Goal: Transaction & Acquisition: Purchase product/service

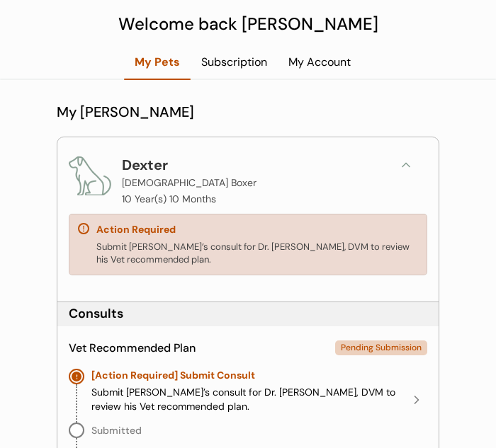
scroll to position [85, 0]
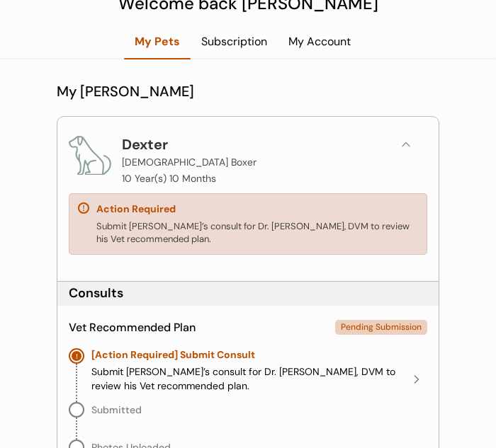
click at [349, 201] on div "Action Required Submit Dexter’s consult for Dr. Kit Warren, DVM to review his V…" at bounding box center [248, 224] width 358 height 62
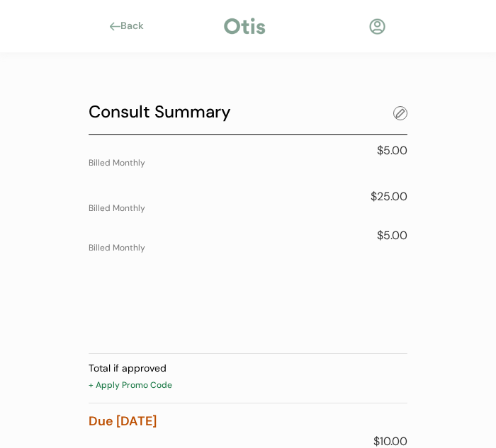
click at [402, 110] on div at bounding box center [400, 113] width 14 height 14
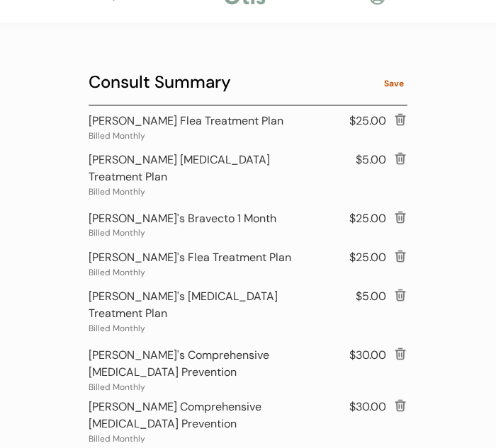
scroll to position [21, 0]
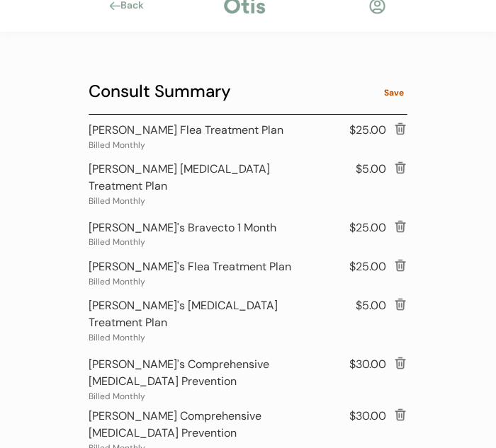
click at [398, 131] on div at bounding box center [400, 129] width 14 height 14
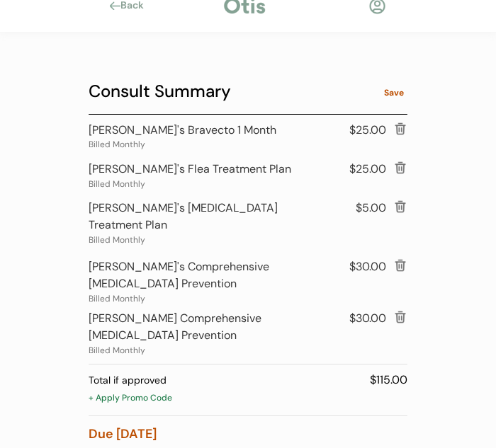
click at [398, 131] on div at bounding box center [400, 129] width 14 height 14
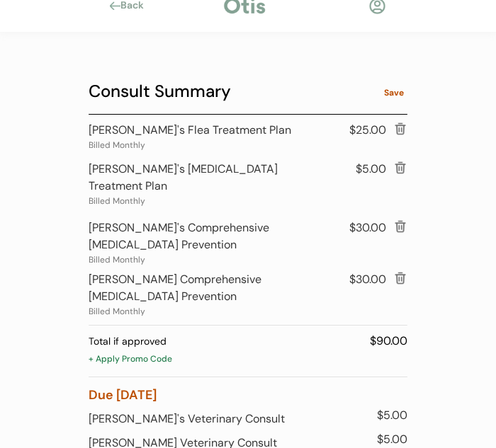
click at [398, 131] on div at bounding box center [400, 129] width 14 height 14
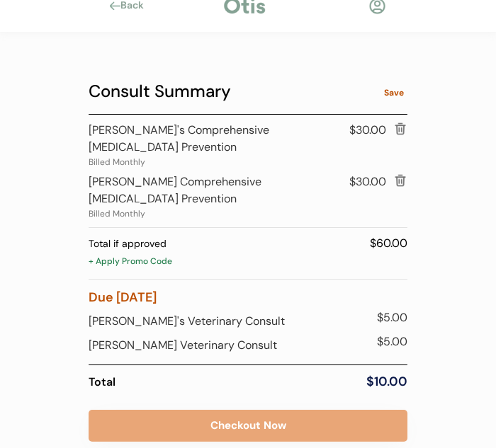
click at [398, 131] on div at bounding box center [400, 129] width 14 height 14
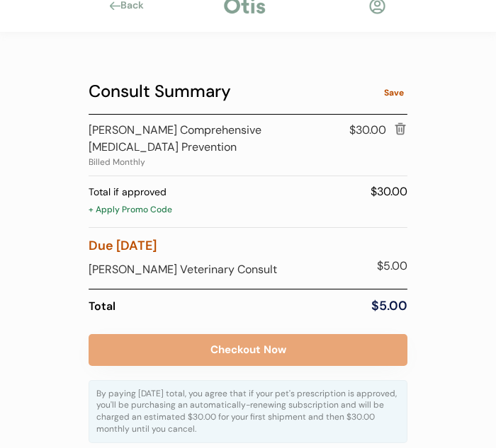
click at [398, 131] on div at bounding box center [400, 129] width 14 height 14
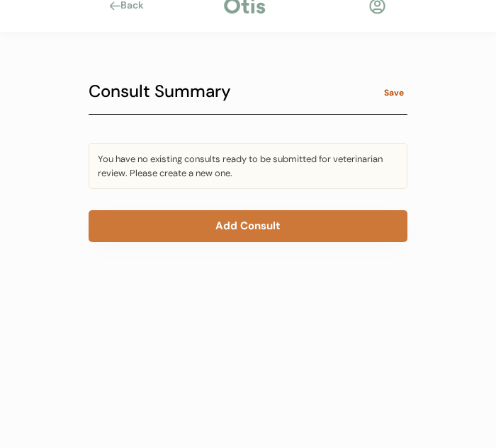
click at [322, 232] on button "Add Consult" at bounding box center [248, 226] width 319 height 32
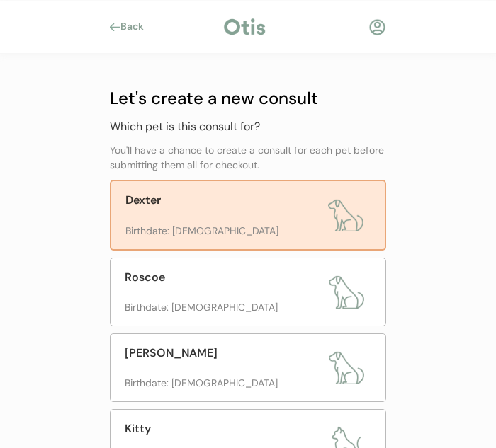
click at [332, 220] on img at bounding box center [345, 215] width 35 height 35
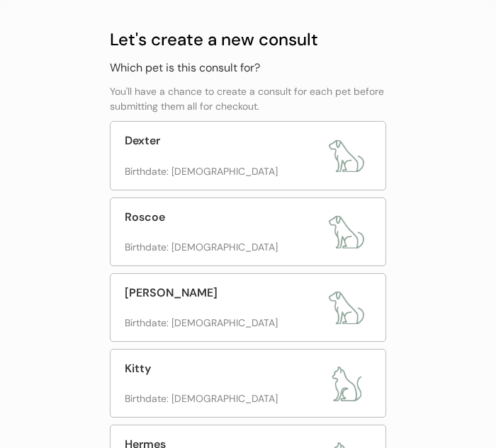
scroll to position [63, 0]
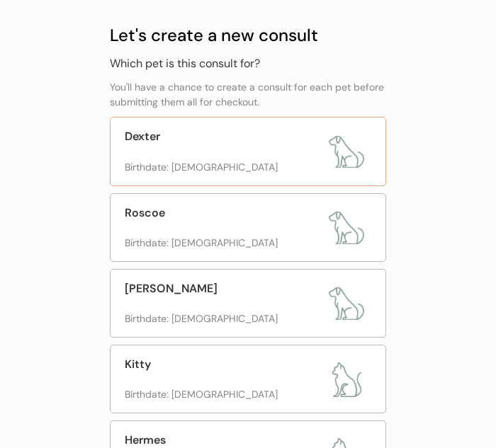
click at [343, 159] on img at bounding box center [346, 151] width 35 height 35
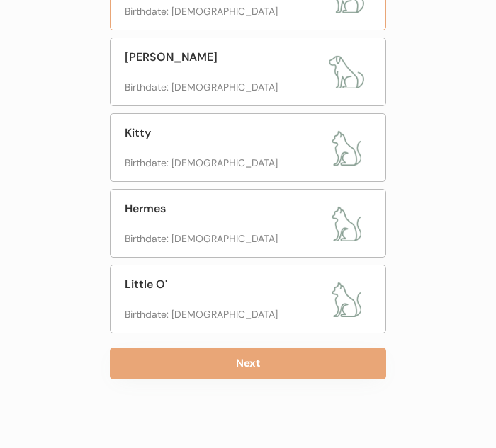
scroll to position [299, 0]
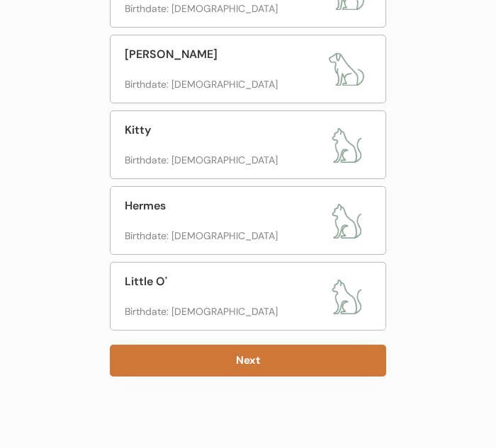
click at [273, 353] on button "Next" at bounding box center [248, 361] width 276 height 32
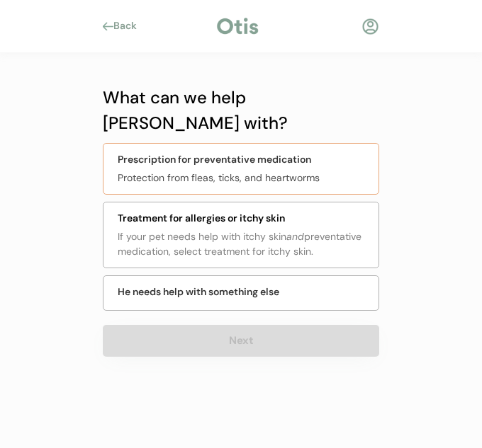
click at [307, 171] on div "Protection from fleas, ticks, and heartworms" at bounding box center [244, 178] width 252 height 15
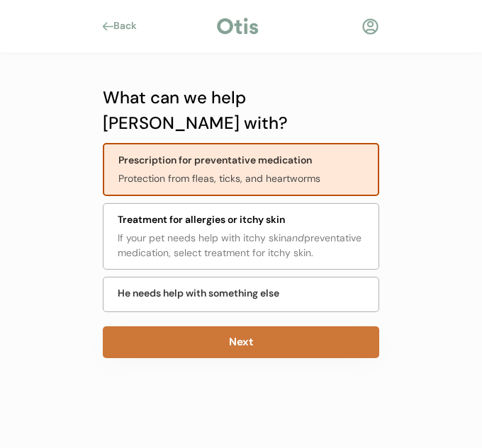
click at [330, 326] on button "Next" at bounding box center [241, 342] width 276 height 32
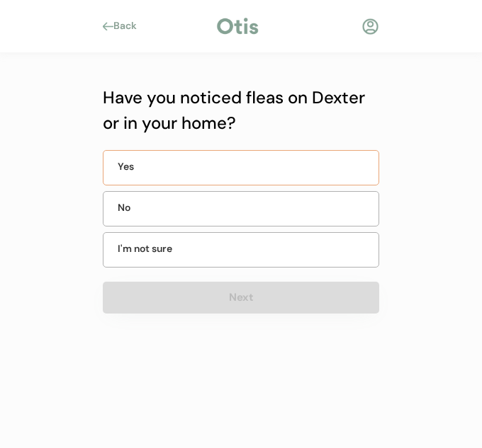
click at [156, 176] on div "Yes" at bounding box center [241, 167] width 276 height 35
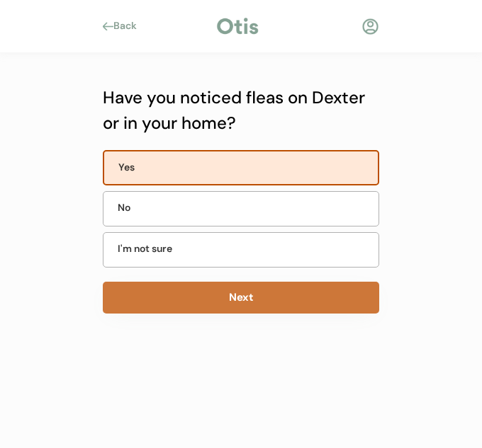
click at [190, 304] on button "Next" at bounding box center [241, 298] width 276 height 32
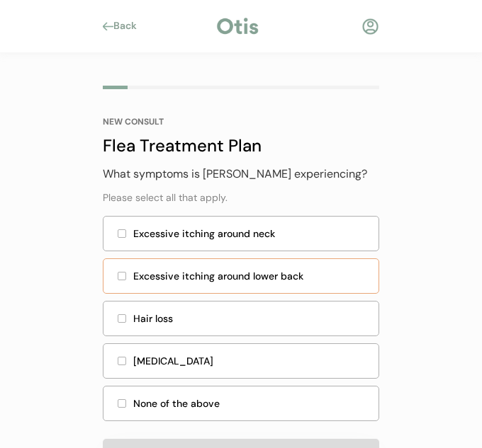
click at [172, 287] on div "Excessive itching around lower back" at bounding box center [241, 275] width 276 height 35
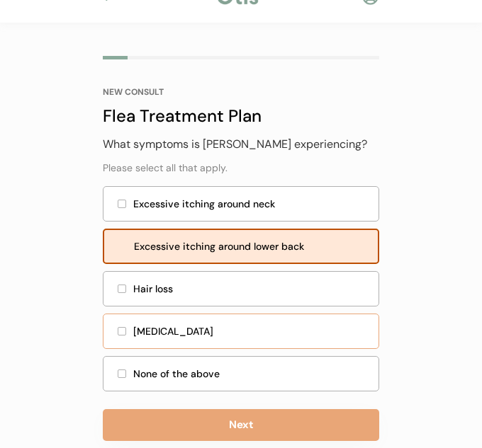
scroll to position [39, 0]
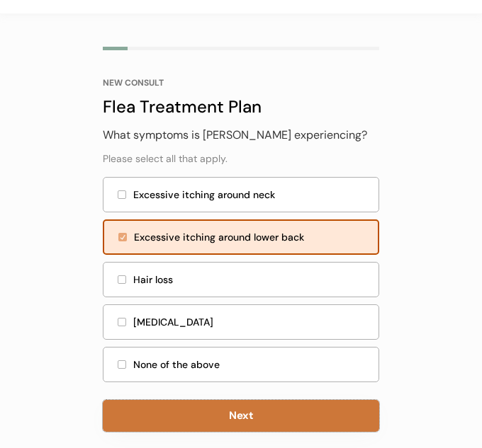
click at [245, 421] on button "Next" at bounding box center [241, 416] width 276 height 32
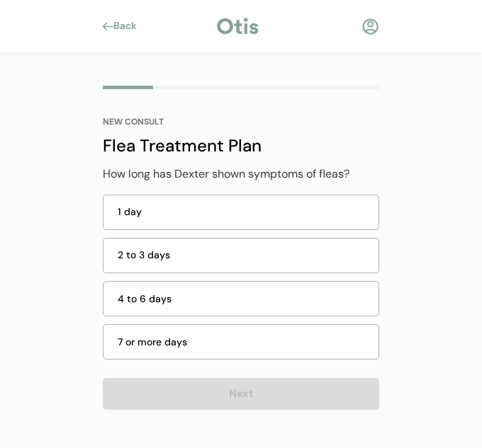
click at [178, 375] on div "NEW CONSULT Flea Treatment Plan How long has Dexter shown symptoms of fleas? 1 …" at bounding box center [241, 264] width 276 height 292
click at [181, 347] on div "7 or more days" at bounding box center [244, 342] width 252 height 15
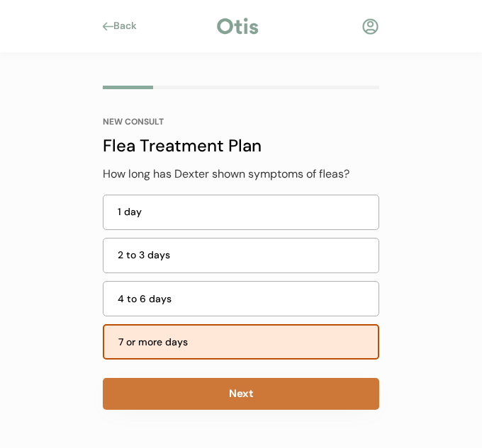
click at [198, 400] on button "Next" at bounding box center [241, 394] width 276 height 32
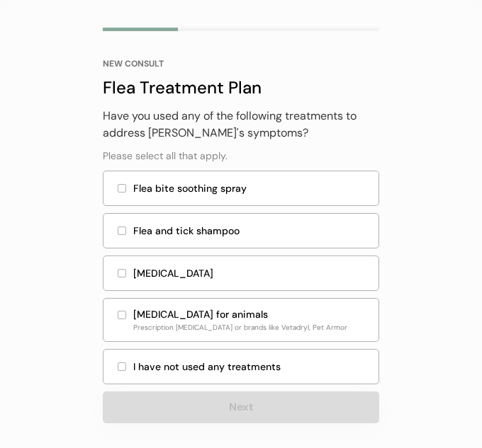
scroll to position [66, 0]
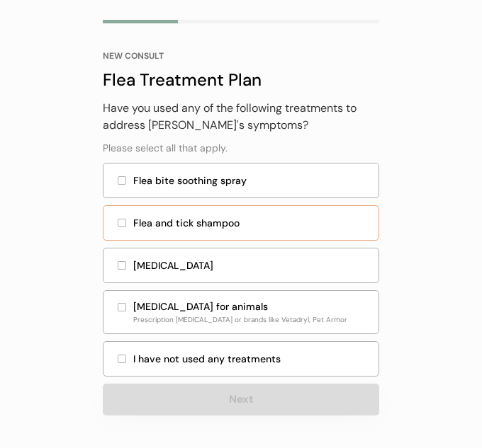
click at [260, 229] on div "Flea and tick shampoo" at bounding box center [251, 223] width 237 height 15
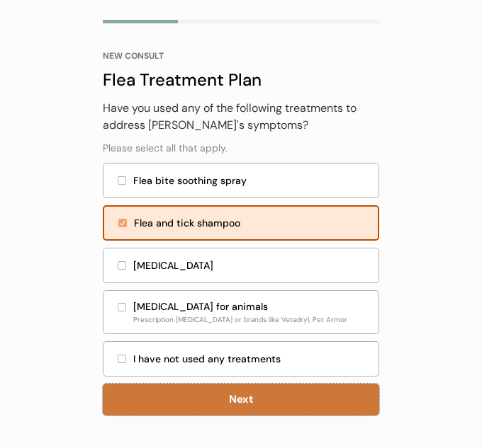
click at [275, 404] on button "Next" at bounding box center [241, 400] width 276 height 32
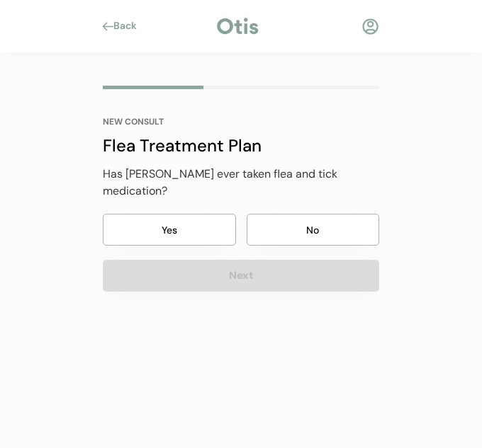
click at [221, 225] on button "Yes" at bounding box center [169, 230] width 133 height 32
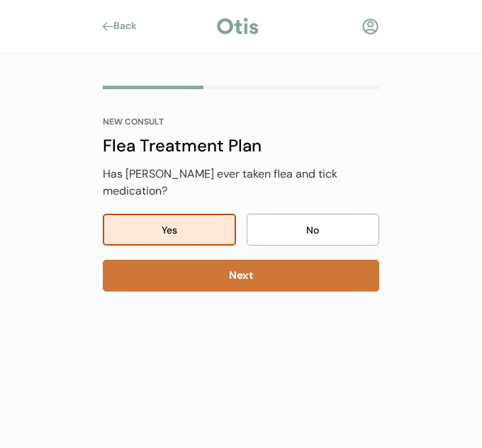
click at [225, 271] on button "Next" at bounding box center [241, 276] width 276 height 32
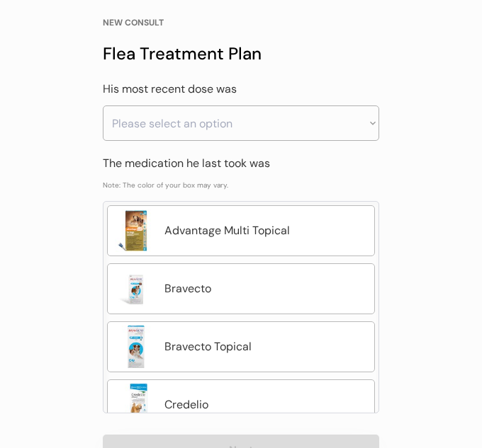
scroll to position [101, 0]
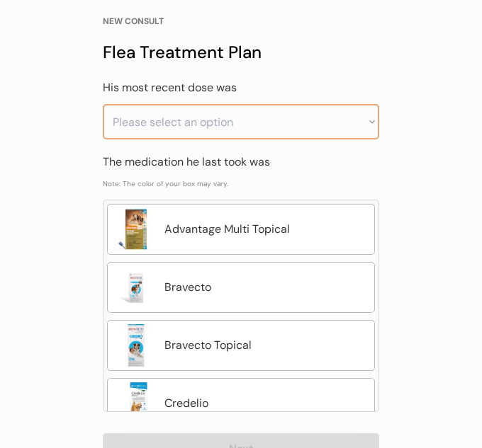
click at [243, 125] on select "Please select an option Less than a month ago Within the last 1 - 2 months With…" at bounding box center [241, 121] width 276 height 35
select select ""within_the_last_3___6_months""
click at [103, 104] on select "Please select an option Less than a month ago Within the last 1 - 2 months With…" at bounding box center [241, 121] width 276 height 35
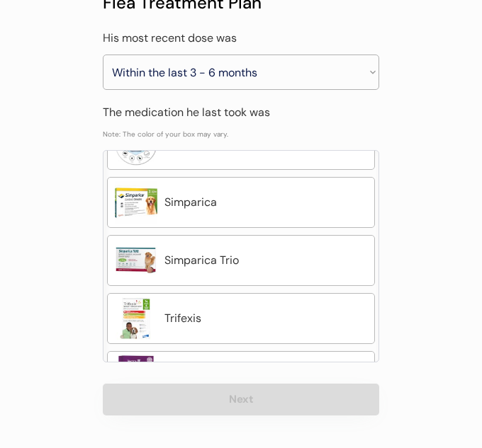
scroll to position [683, 0]
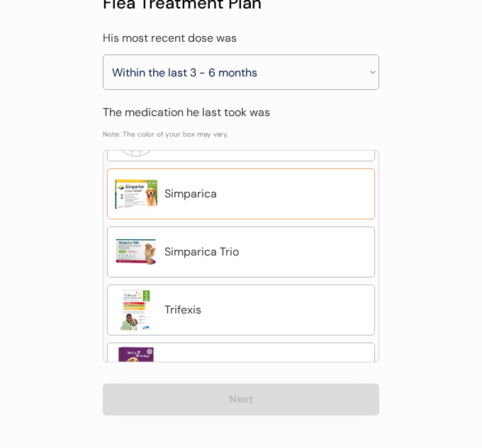
click at [252, 206] on div "Simparica" at bounding box center [241, 194] width 268 height 51
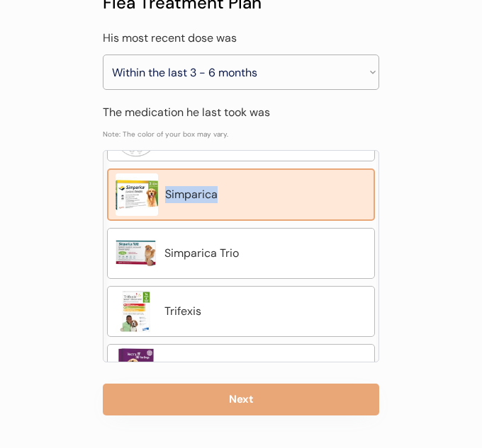
drag, startPoint x: 222, startPoint y: 191, endPoint x: 166, endPoint y: 188, distance: 55.3
click at [166, 188] on div "Simparica" at bounding box center [265, 194] width 201 height 17
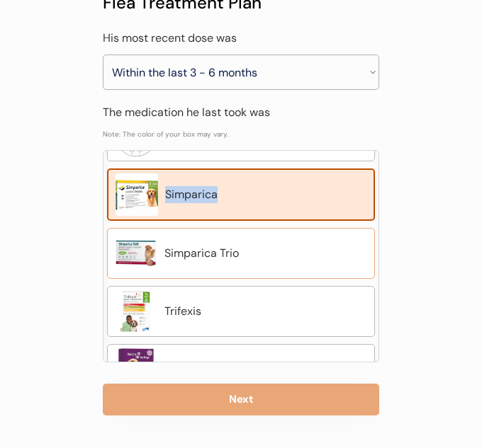
copy div "Simparica"
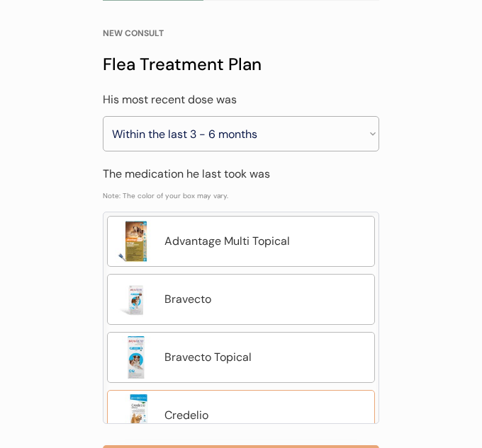
scroll to position [100, 0]
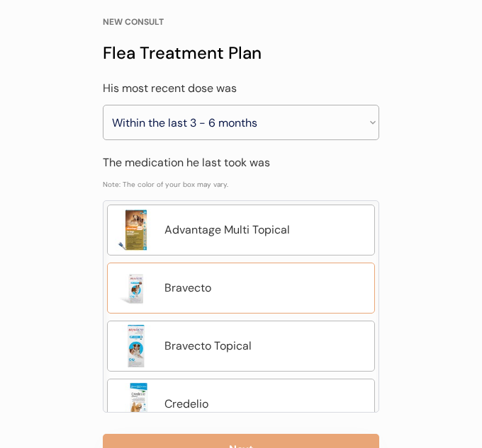
click at [200, 278] on div "Bravecto" at bounding box center [241, 288] width 268 height 51
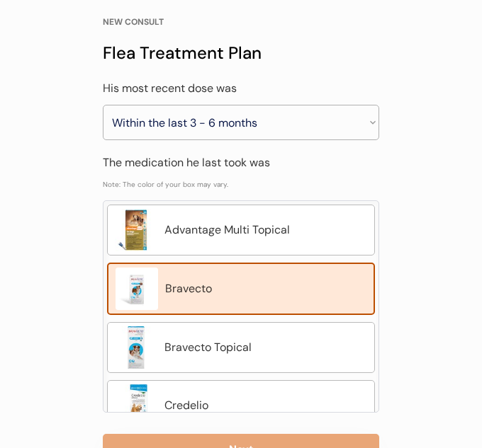
drag, startPoint x: 424, startPoint y: 149, endPoint x: 370, endPoint y: 139, distance: 54.0
click at [422, 149] on div "Back NEW CONSULT Flea Treatment Plan What symptoms is Dexter experiencing? Plea…" at bounding box center [241, 199] width 482 height 598
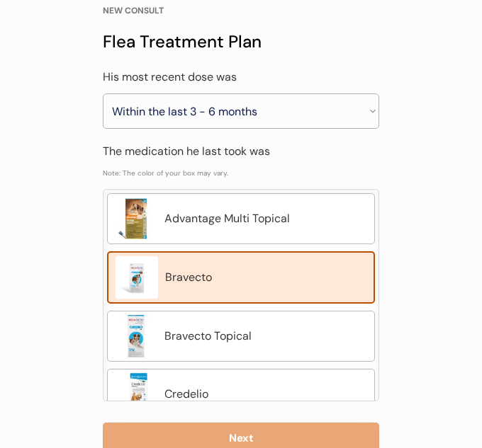
scroll to position [150, 0]
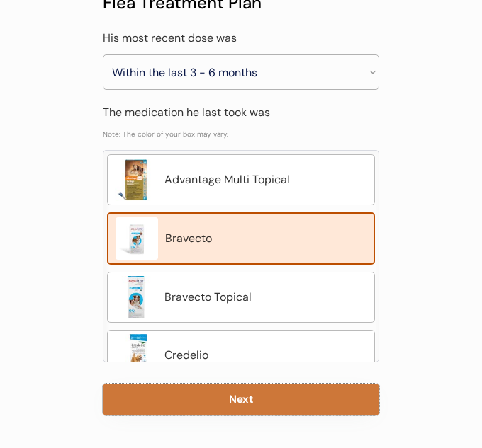
click at [203, 406] on button "Next" at bounding box center [241, 400] width 276 height 32
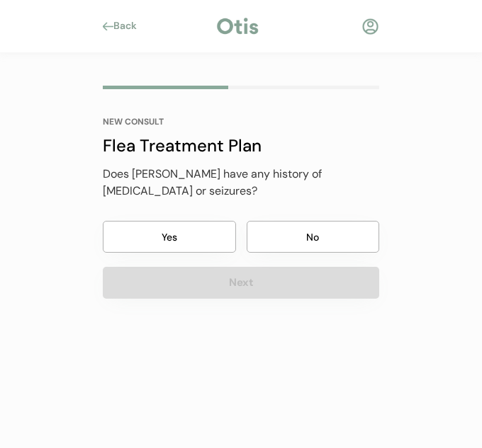
click at [305, 241] on button "No" at bounding box center [312, 237] width 133 height 32
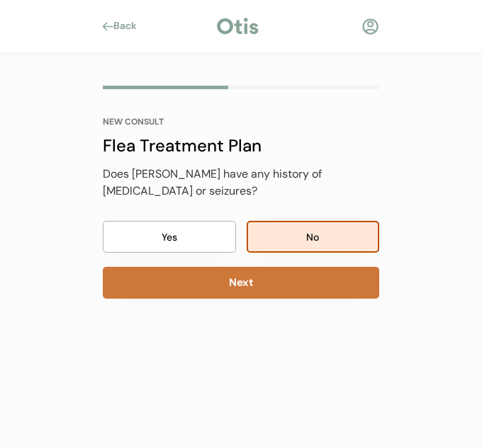
click at [282, 288] on button "Next" at bounding box center [241, 283] width 276 height 32
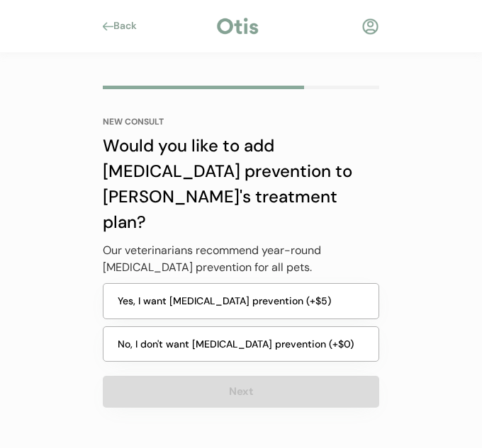
click at [320, 283] on button "Yes, I want heartworm prevention (+$5)" at bounding box center [241, 301] width 276 height 36
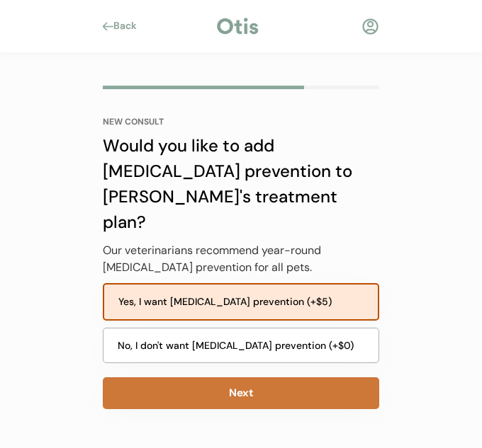
click at [307, 377] on button "Next" at bounding box center [241, 393] width 276 height 32
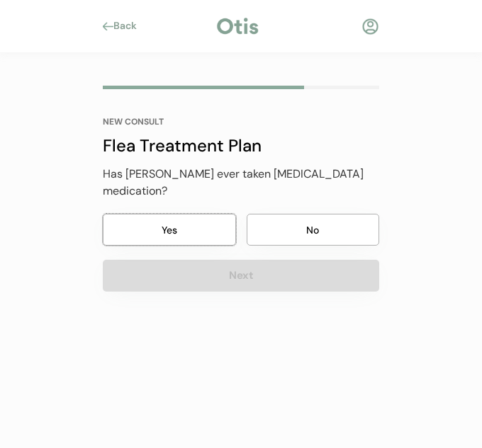
click at [199, 225] on button "Yes" at bounding box center [169, 230] width 133 height 32
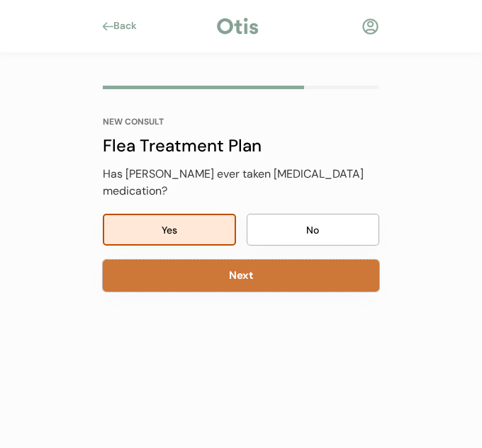
click at [200, 260] on button "Next" at bounding box center [241, 276] width 276 height 32
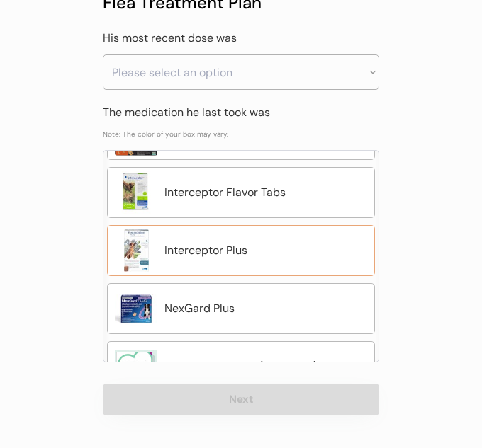
scroll to position [113, 0]
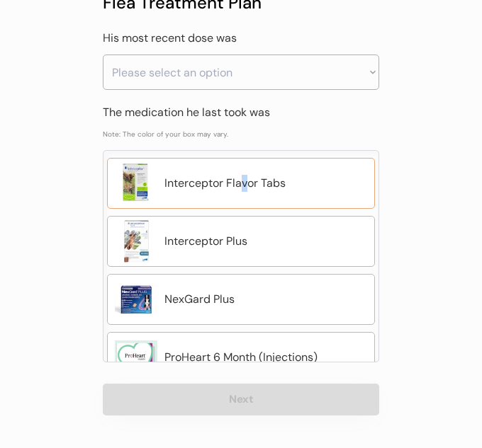
click at [244, 185] on div "Interceptor Flavor Tabs" at bounding box center [265, 183] width 203 height 17
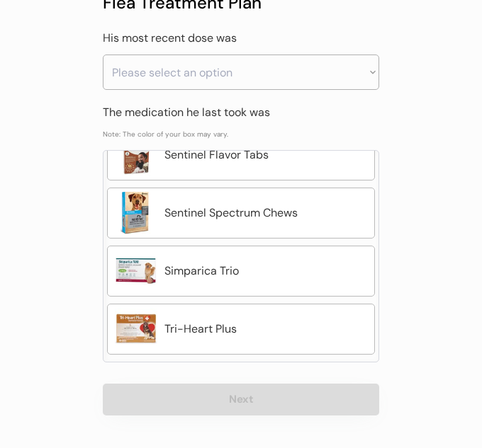
scroll to position [407, 0]
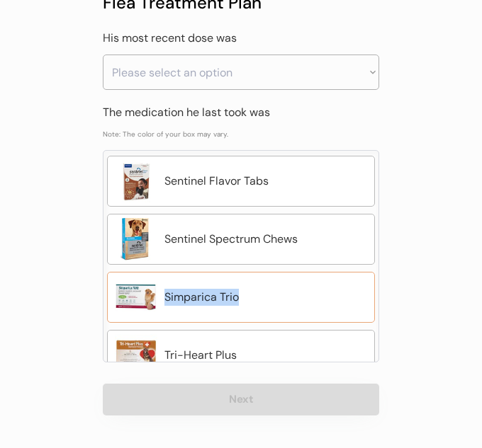
drag, startPoint x: 250, startPoint y: 295, endPoint x: 166, endPoint y: 302, distance: 83.9
click at [166, 302] on div "Simparica Trio" at bounding box center [265, 297] width 203 height 17
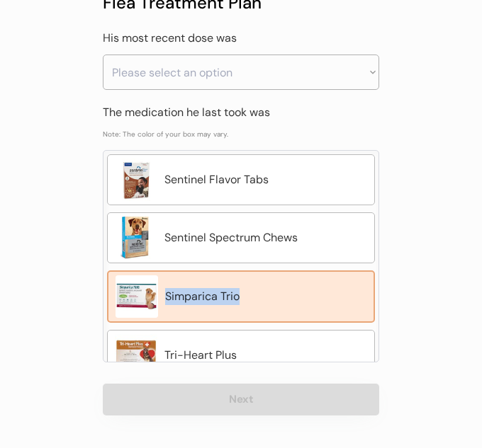
scroll to position [405, 0]
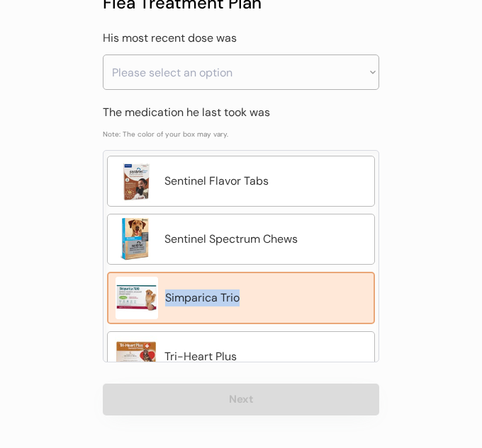
copy div "Simparica Trio"
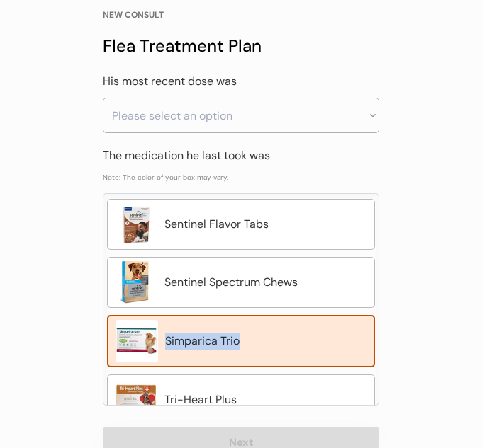
scroll to position [0, 0]
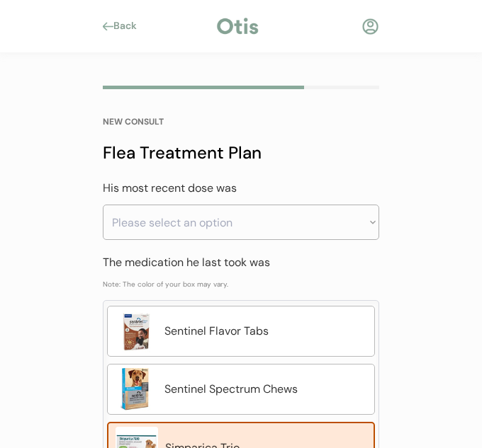
click at [125, 27] on div "Back" at bounding box center [129, 26] width 32 height 14
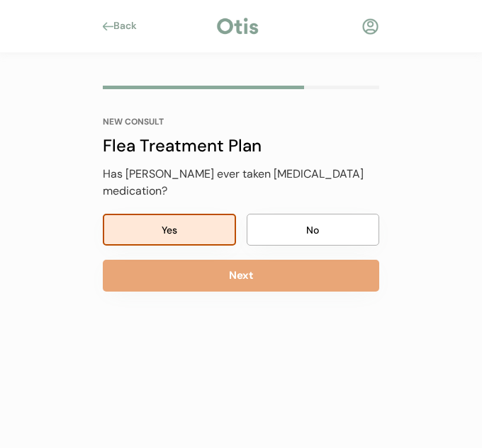
click at [125, 23] on div "Back" at bounding box center [129, 26] width 32 height 14
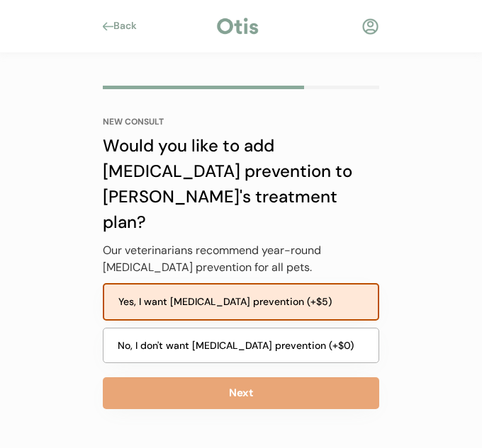
click at [125, 23] on div "Back" at bounding box center [129, 26] width 32 height 14
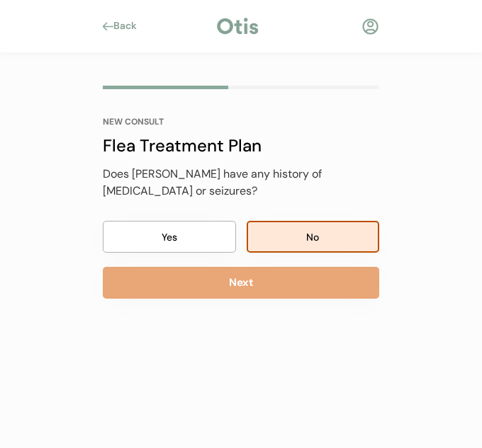
click at [125, 23] on div "Back" at bounding box center [129, 26] width 32 height 14
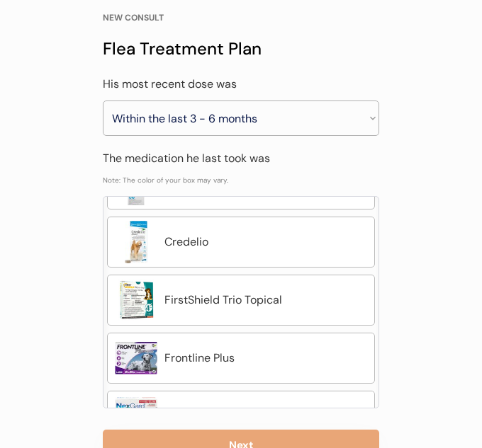
scroll to position [150, 0]
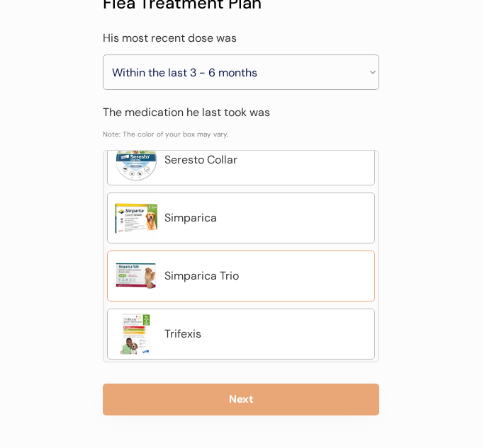
click at [251, 286] on div "Simparica Trio" at bounding box center [241, 276] width 268 height 51
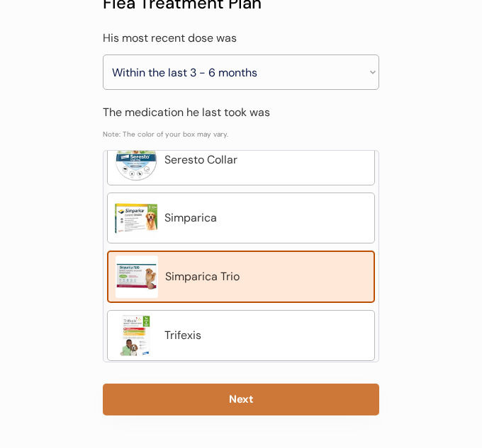
click at [247, 400] on button "Next" at bounding box center [241, 400] width 276 height 32
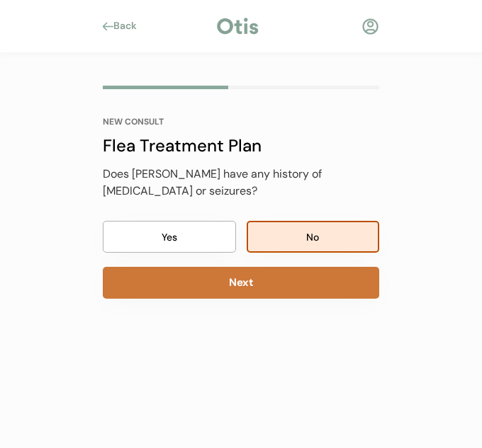
click at [288, 287] on button "Next" at bounding box center [241, 283] width 276 height 32
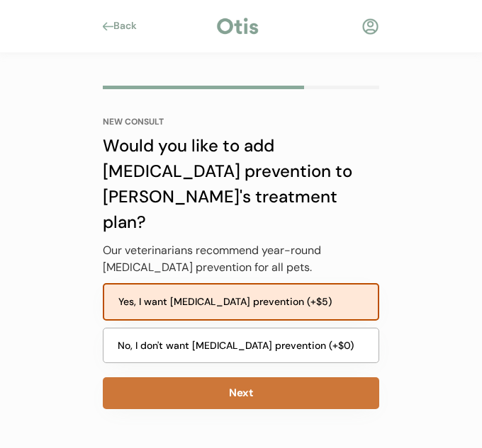
click at [283, 377] on button "Next" at bounding box center [241, 393] width 276 height 32
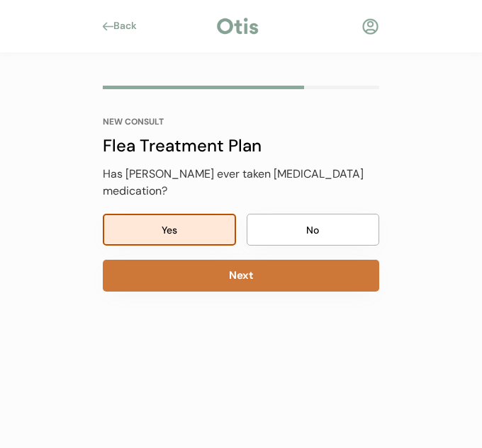
click at [263, 260] on button "Next" at bounding box center [241, 276] width 276 height 32
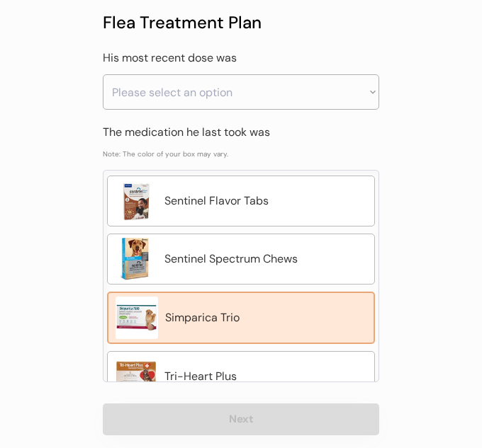
scroll to position [141, 0]
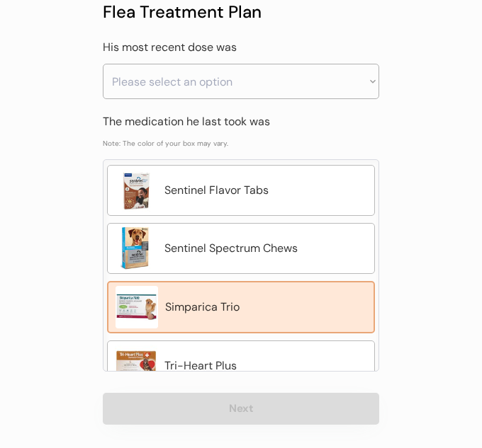
click at [303, 309] on div "Simparica Trio" at bounding box center [265, 307] width 201 height 17
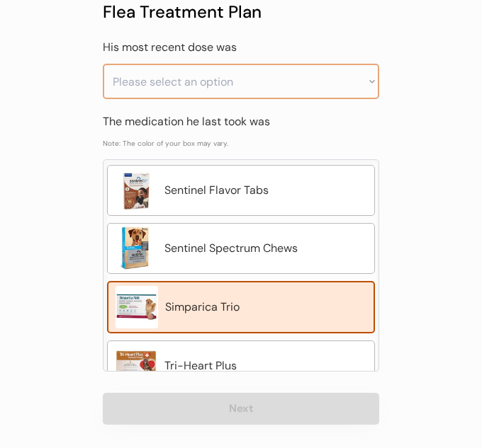
click at [306, 87] on select "Please select an option Less than a month ago Within the last 1 - 2 months With…" at bounding box center [241, 81] width 276 height 35
select select ""within_the_last_3___6_months""
click at [103, 64] on select "Please select an option Less than a month ago Within the last 1 - 2 months With…" at bounding box center [241, 81] width 276 height 35
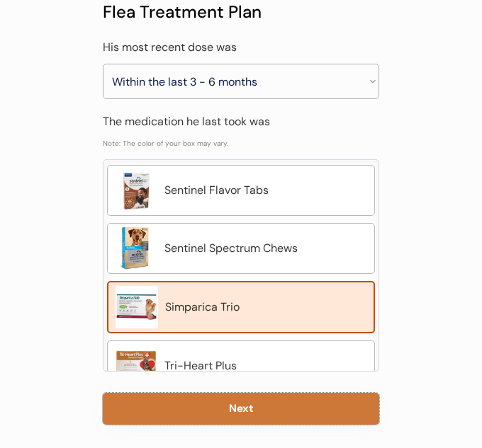
click at [328, 408] on button "Next" at bounding box center [241, 409] width 276 height 32
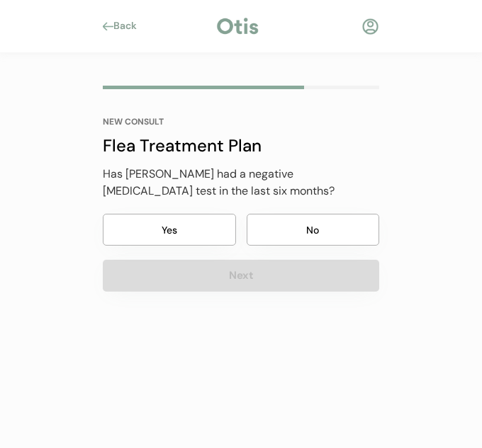
click at [305, 229] on button "No" at bounding box center [312, 230] width 133 height 32
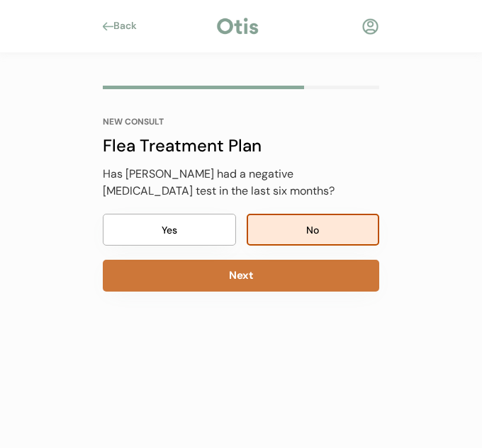
click at [288, 280] on button "Next" at bounding box center [241, 276] width 276 height 32
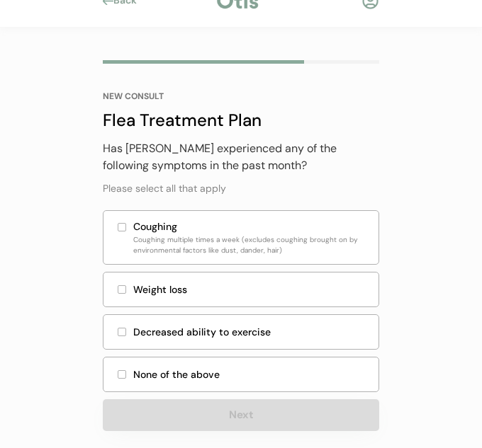
scroll to position [41, 0]
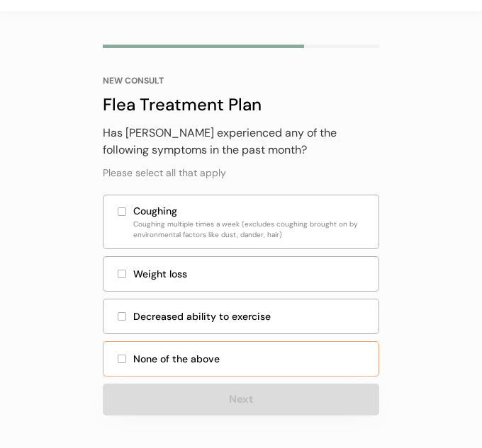
click at [263, 352] on div "None of the above" at bounding box center [251, 359] width 237 height 15
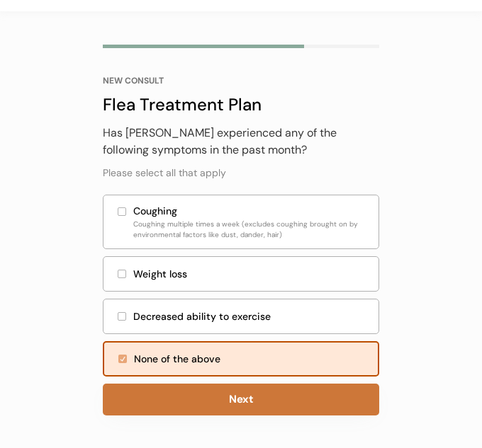
click at [257, 393] on button "Next" at bounding box center [241, 400] width 276 height 32
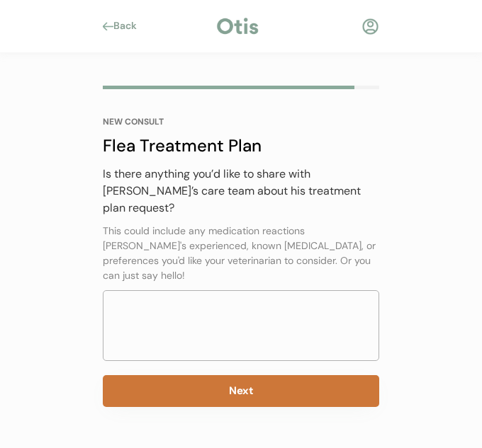
click at [275, 375] on button "Next" at bounding box center [241, 391] width 276 height 32
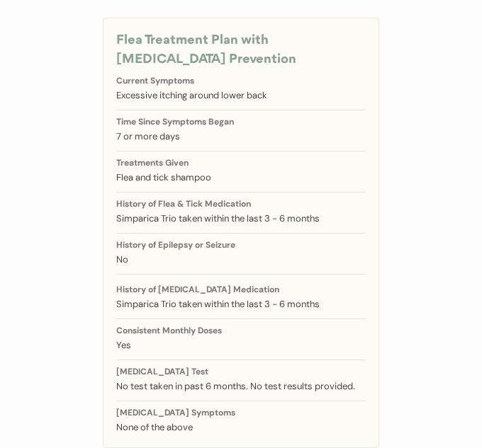
scroll to position [227, 0]
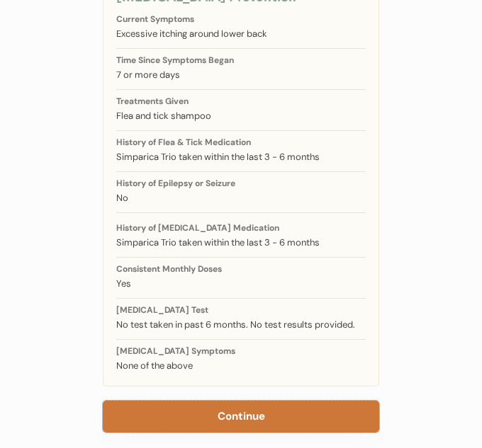
click at [235, 401] on button "Continue" at bounding box center [241, 417] width 276 height 32
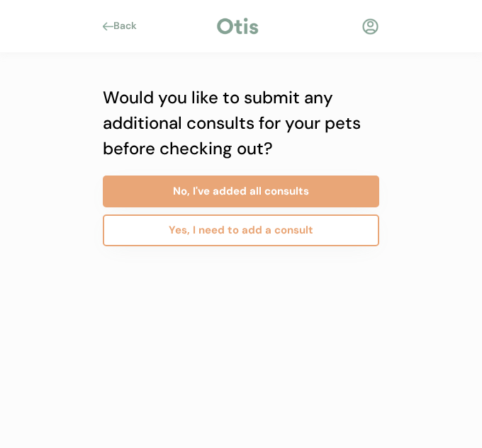
click at [296, 229] on button "Yes, I need to add a consult" at bounding box center [241, 231] width 276 height 32
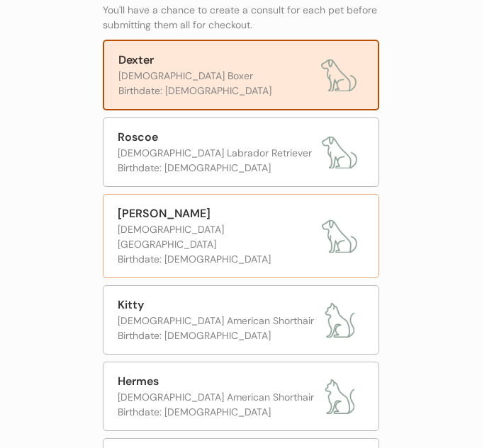
click at [254, 228] on div "[DEMOGRAPHIC_DATA] [GEOGRAPHIC_DATA]" at bounding box center [216, 237] width 197 height 30
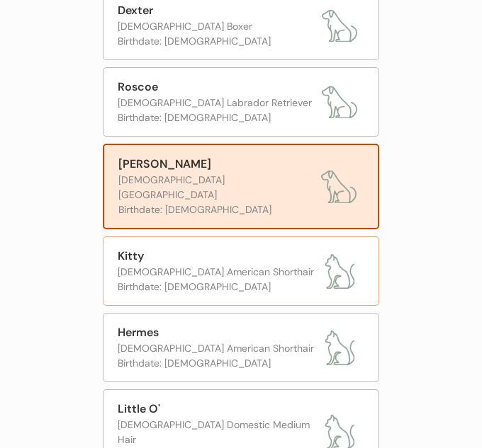
scroll to position [302, 0]
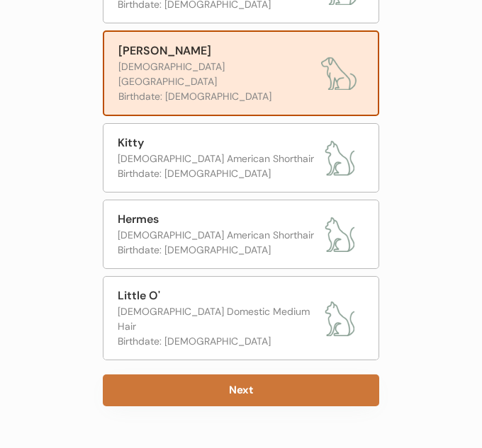
click at [266, 375] on button "Next" at bounding box center [241, 391] width 276 height 32
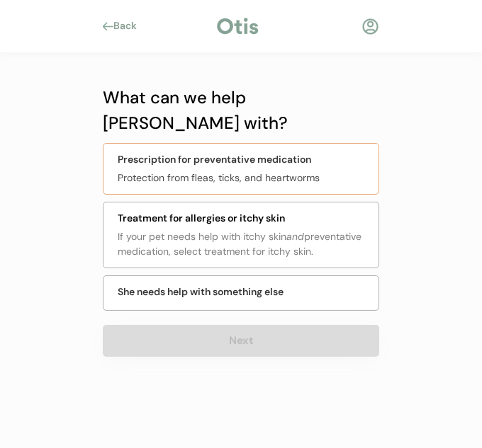
click at [276, 171] on div "Protection from fleas, ticks, and heartworms" at bounding box center [244, 178] width 252 height 15
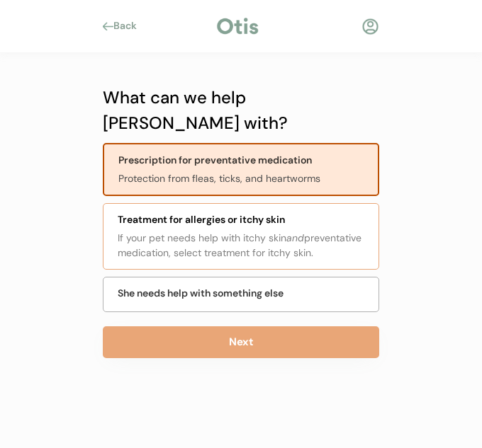
click at [272, 231] on div "If your pet needs help with itchy skin and preventative medication, select trea…" at bounding box center [244, 246] width 252 height 30
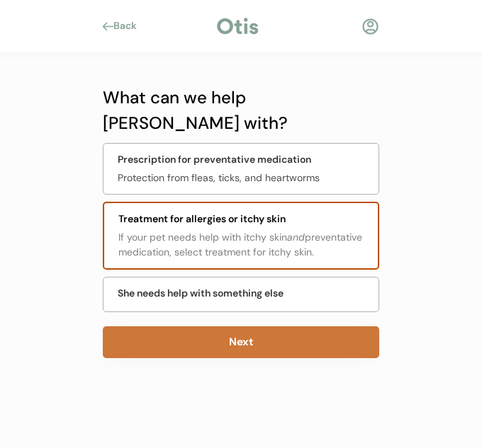
click at [301, 326] on button "Next" at bounding box center [241, 342] width 276 height 32
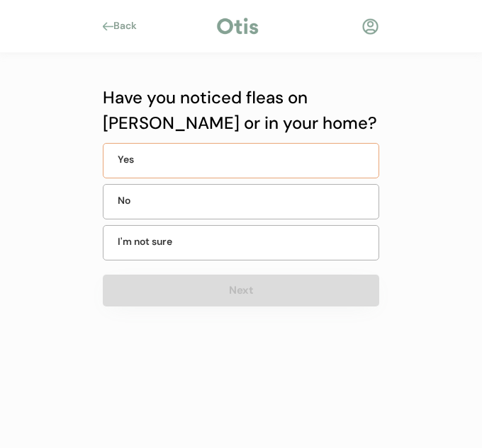
click at [208, 164] on div "Yes" at bounding box center [241, 160] width 276 height 35
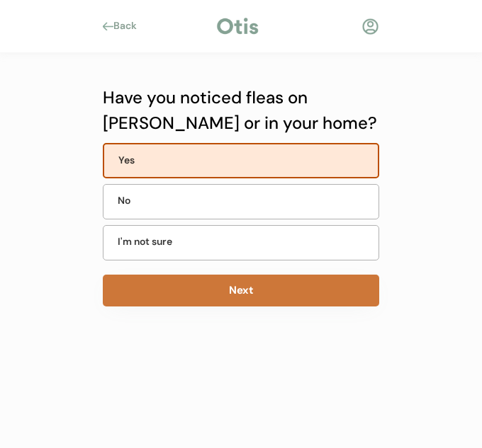
click at [220, 295] on button "Next" at bounding box center [241, 291] width 276 height 32
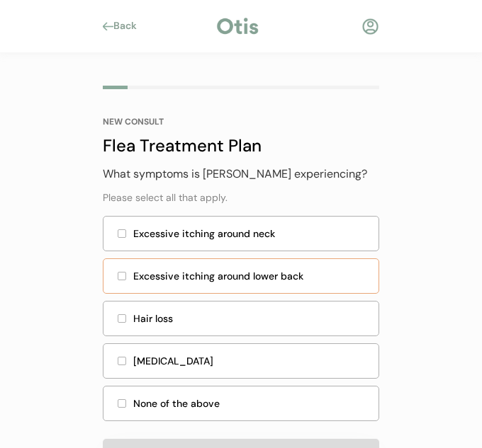
click at [309, 282] on div "Excessive itching around lower back" at bounding box center [251, 276] width 237 height 15
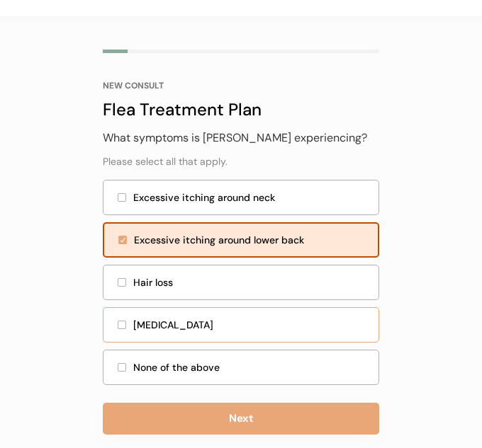
scroll to position [55, 0]
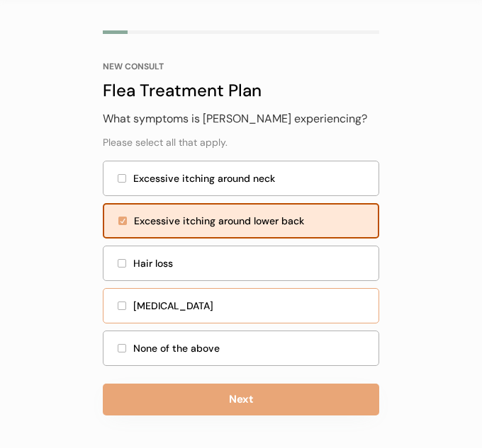
click at [239, 312] on div "[MEDICAL_DATA]" at bounding box center [251, 306] width 237 height 15
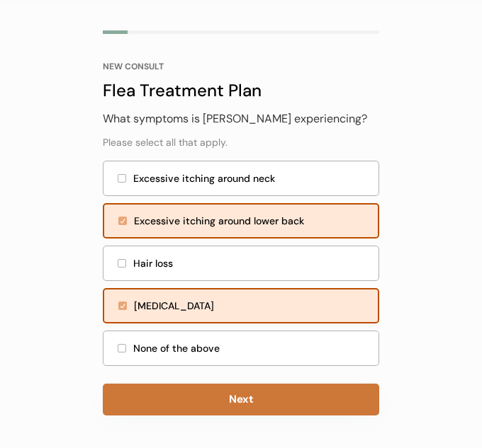
click at [248, 401] on button "Next" at bounding box center [241, 400] width 276 height 32
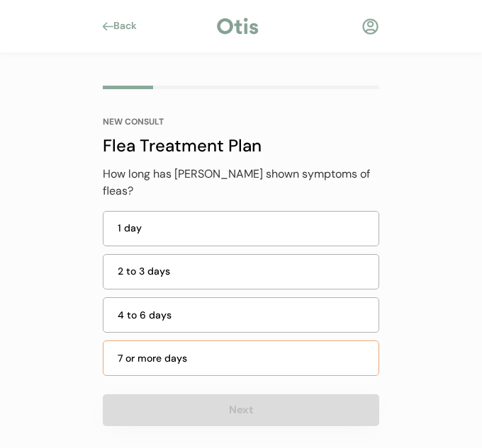
click at [238, 341] on div "7 or more days" at bounding box center [241, 358] width 276 height 35
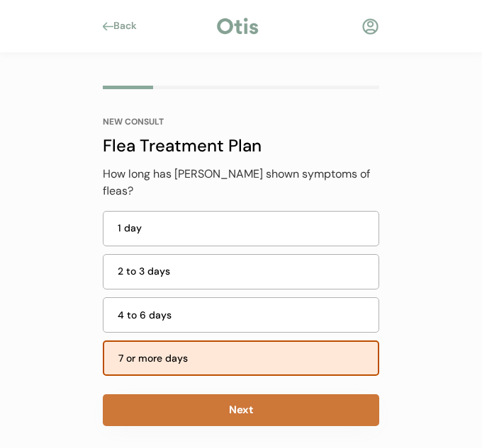
click at [268, 394] on button "Next" at bounding box center [241, 410] width 276 height 32
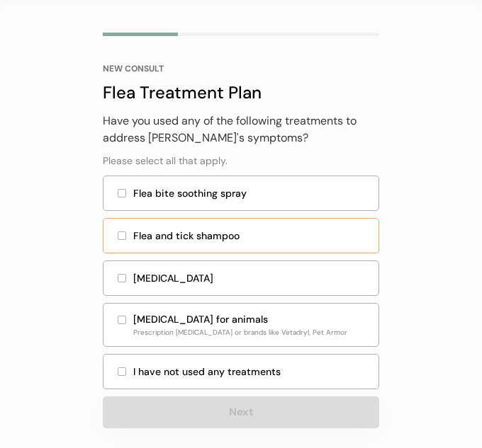
scroll to position [64, 0]
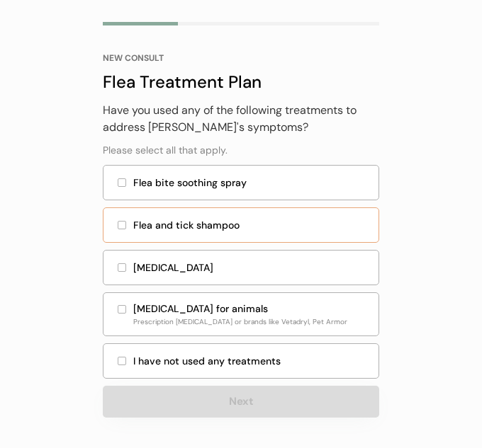
click at [231, 228] on div "Flea and tick shampoo" at bounding box center [251, 225] width 237 height 15
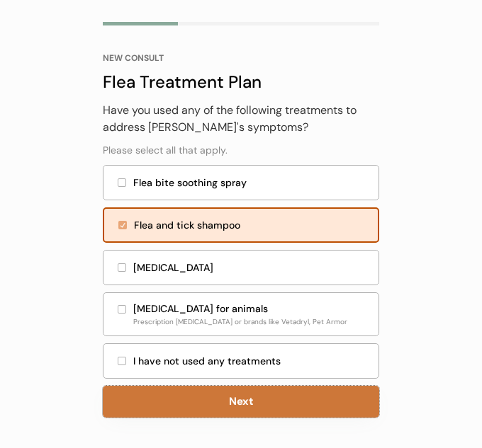
click at [256, 416] on button "Next" at bounding box center [241, 402] width 276 height 32
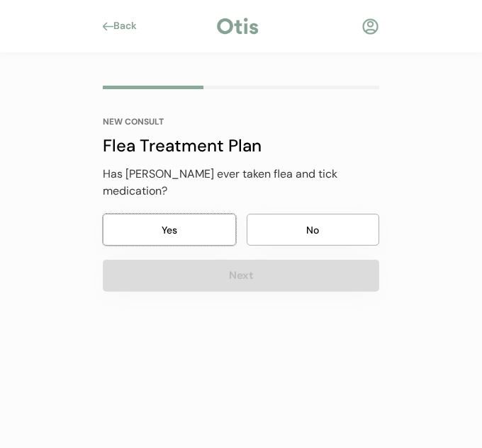
click at [215, 215] on button "Yes" at bounding box center [169, 230] width 133 height 32
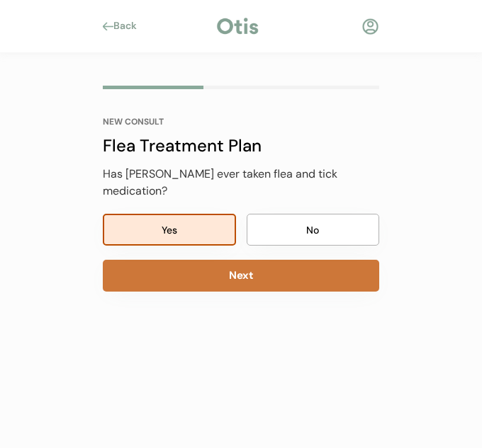
click at [246, 267] on button "Next" at bounding box center [241, 276] width 276 height 32
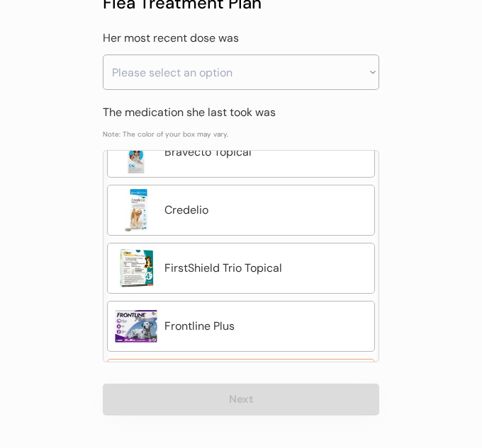
scroll to position [312, 0]
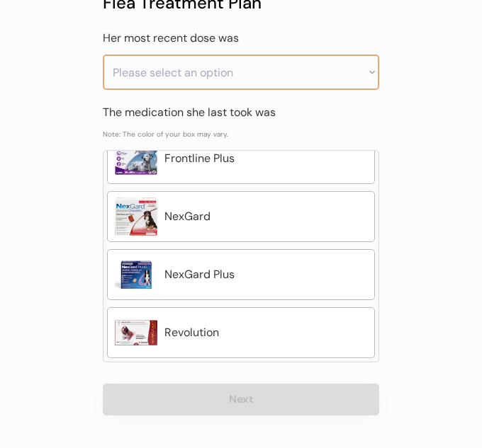
click at [165, 79] on select "Please select an option Less than a month ago Within the last 1 - 2 months With…" at bounding box center [241, 72] width 276 height 35
select select ""greater_than_6_months_ago""
click at [103, 55] on select "Please select an option Less than a month ago Within the last 1 - 2 months With…" at bounding box center [241, 72] width 276 height 35
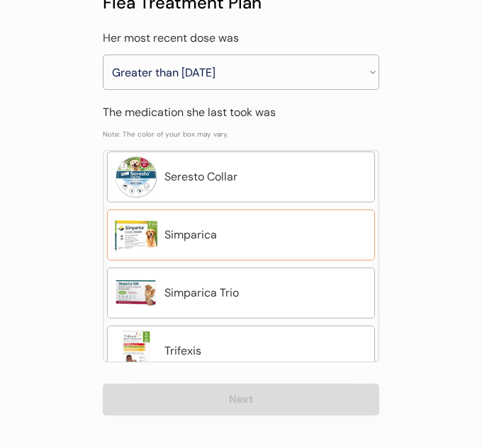
scroll to position [654, 0]
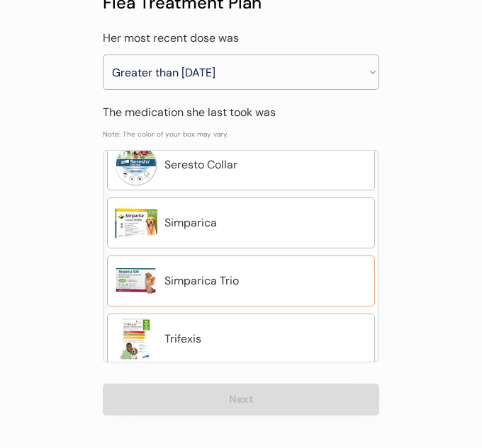
click at [217, 278] on div "Simparica Trio" at bounding box center [265, 281] width 203 height 17
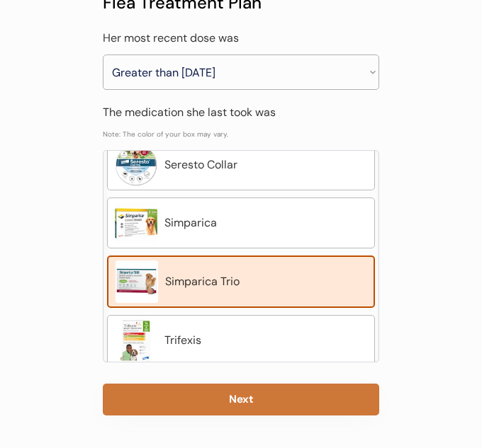
click at [259, 389] on button "Next" at bounding box center [241, 400] width 276 height 32
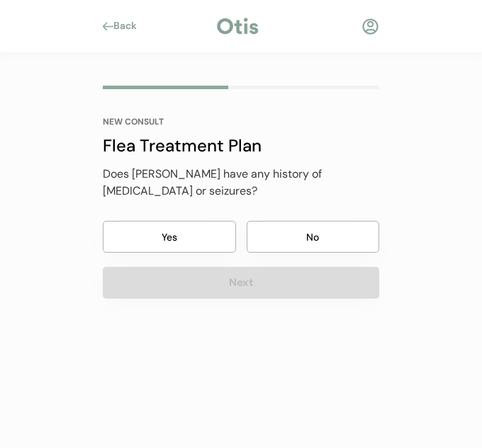
click at [341, 230] on button "No" at bounding box center [312, 237] width 133 height 32
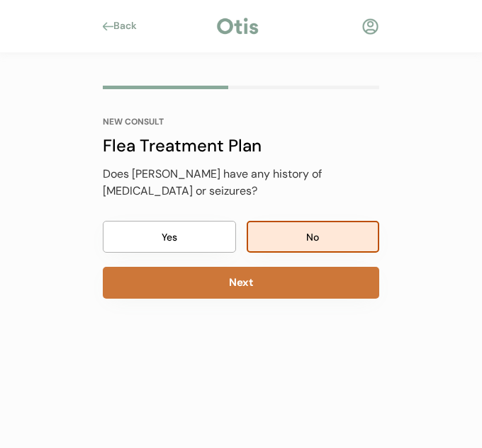
click at [274, 267] on button "Next" at bounding box center [241, 283] width 276 height 32
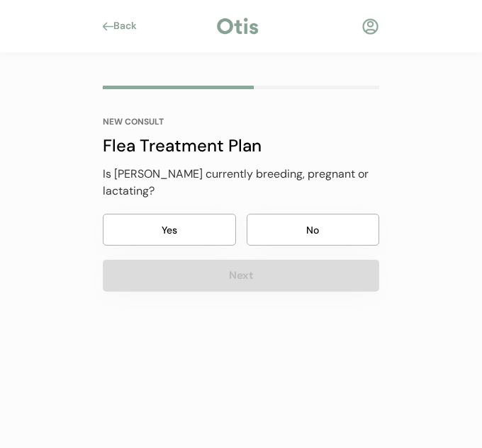
click at [328, 217] on button "No" at bounding box center [312, 230] width 133 height 32
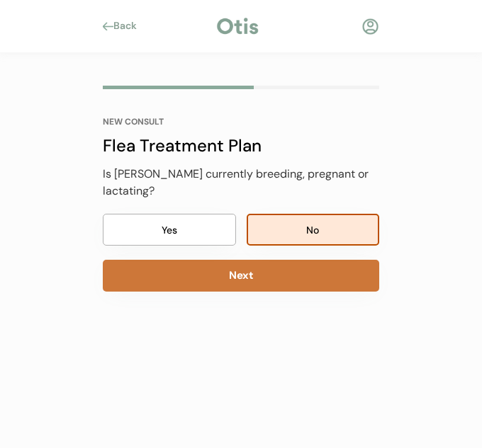
click at [297, 260] on button "Next" at bounding box center [241, 276] width 276 height 32
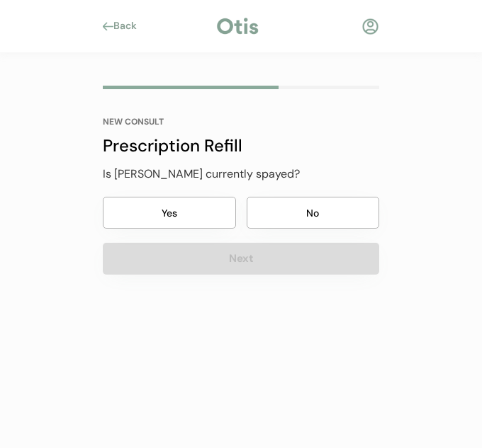
click at [279, 212] on button "No" at bounding box center [312, 213] width 133 height 32
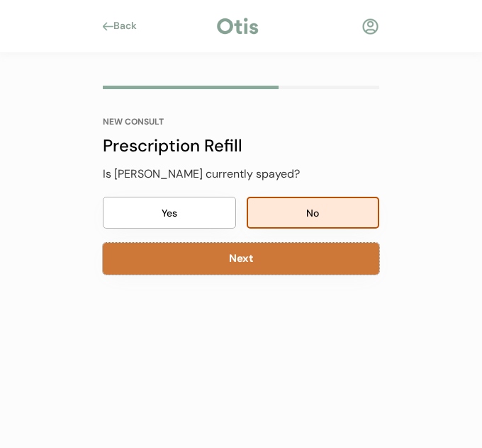
click at [259, 263] on button "Next" at bounding box center [241, 259] width 276 height 32
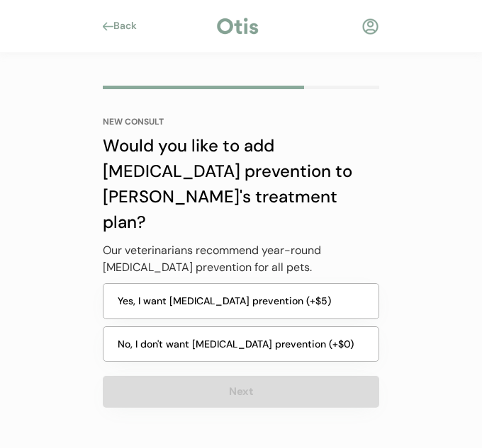
click at [246, 283] on button "Yes, I want heartworm prevention (+$5)" at bounding box center [241, 301] width 276 height 36
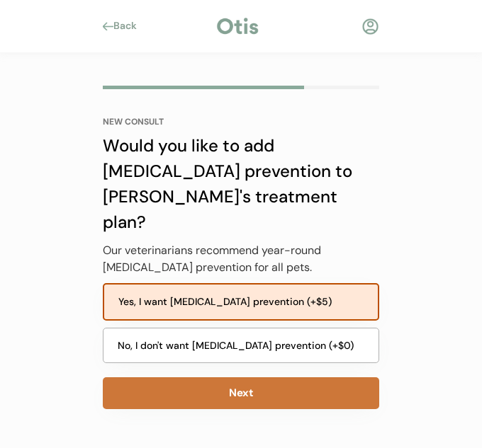
click at [266, 377] on button "Next" at bounding box center [241, 393] width 276 height 32
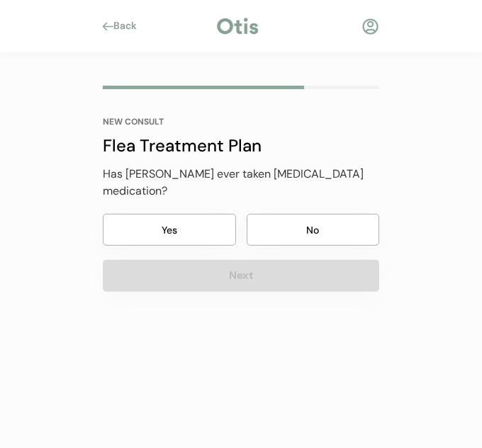
click at [207, 222] on button "Yes" at bounding box center [169, 230] width 133 height 32
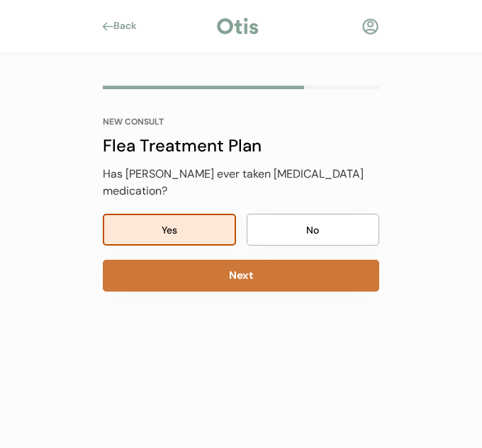
click at [300, 268] on button "Next" at bounding box center [241, 276] width 276 height 32
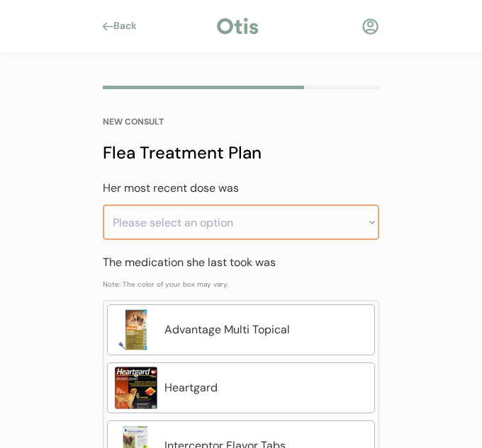
click at [290, 231] on select "Please select an option Less than a month ago Within the last 1 - 2 months With…" at bounding box center [241, 222] width 276 height 35
select select ""greater_than_6_months_ago""
click at [103, 205] on select "Please select an option Less than a month ago Within the last 1 - 2 months With…" at bounding box center [241, 222] width 276 height 35
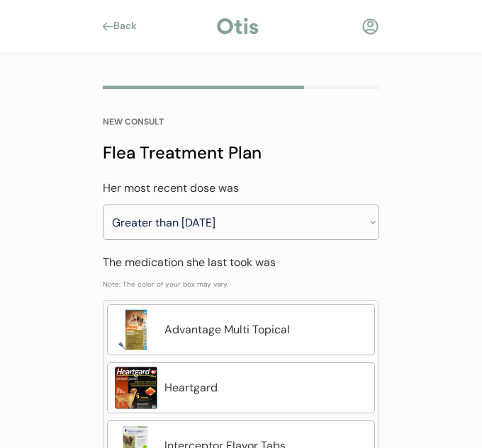
click at [370, 151] on div "Flea Treatment Plan" at bounding box center [241, 152] width 276 height 25
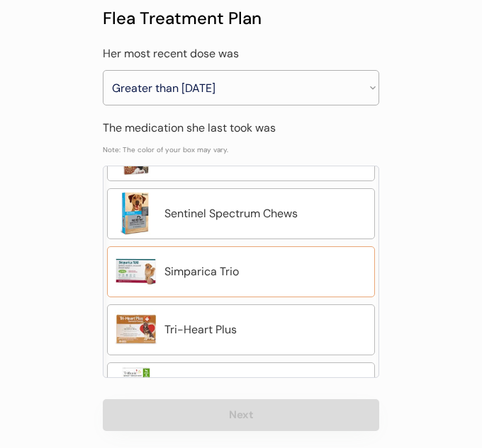
scroll to position [452, 0]
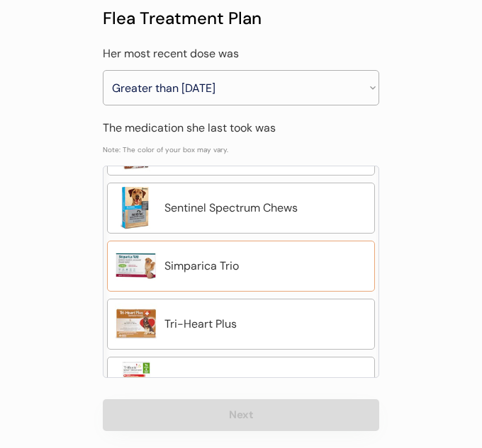
click at [264, 278] on div "Simparica Trio" at bounding box center [241, 266] width 268 height 51
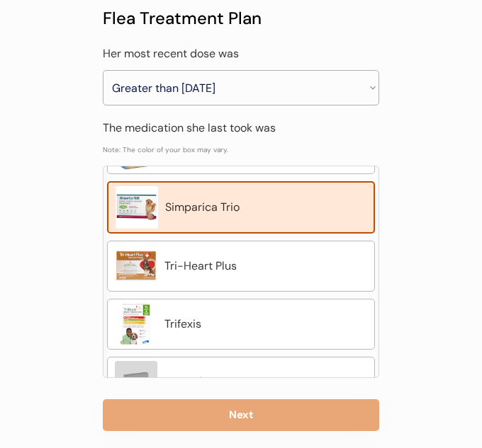
scroll to position [516, 0]
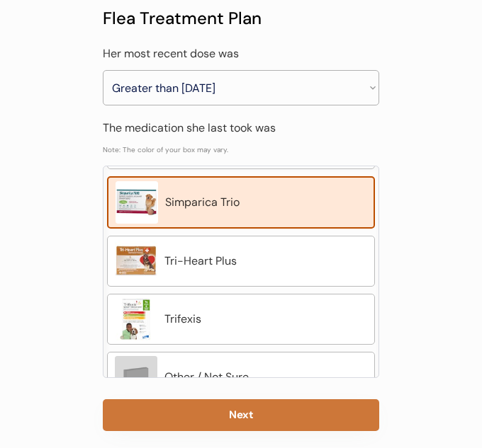
click at [251, 417] on button "Next" at bounding box center [241, 415] width 276 height 32
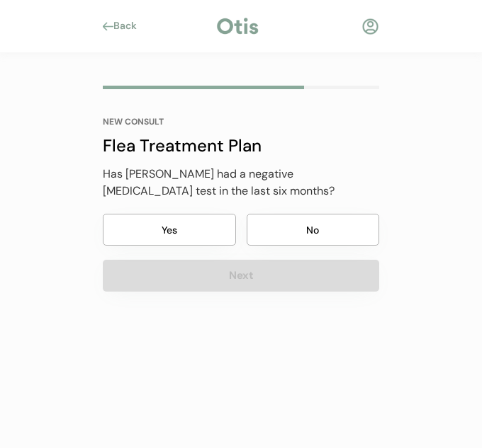
click at [290, 229] on button "No" at bounding box center [312, 230] width 133 height 32
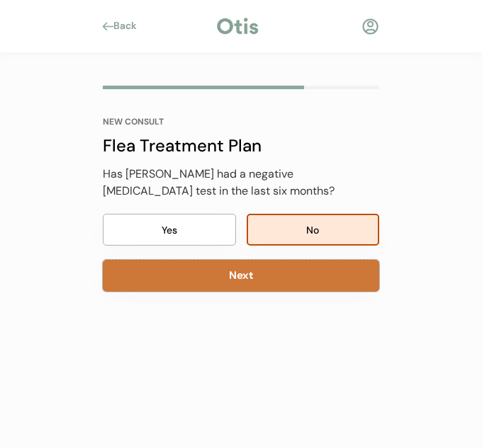
click at [268, 283] on button "Next" at bounding box center [241, 276] width 276 height 32
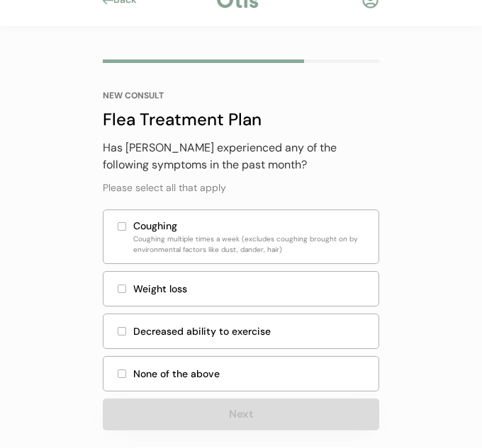
scroll to position [41, 0]
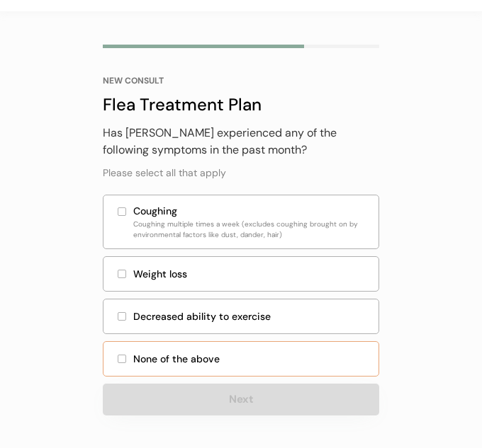
click at [220, 361] on div "None of the above" at bounding box center [251, 359] width 237 height 15
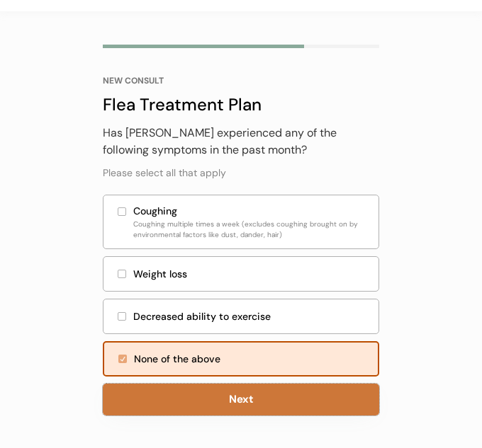
click at [237, 391] on button "Next" at bounding box center [241, 400] width 276 height 32
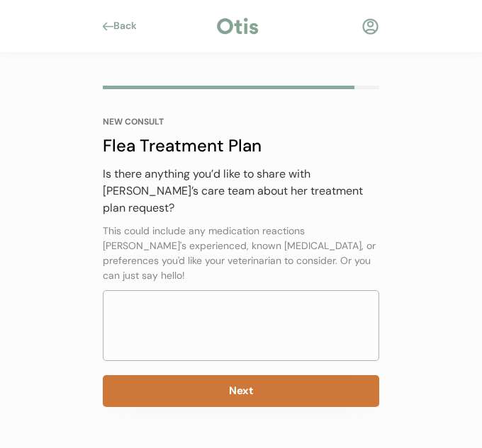
click at [263, 375] on button "Next" at bounding box center [241, 391] width 276 height 32
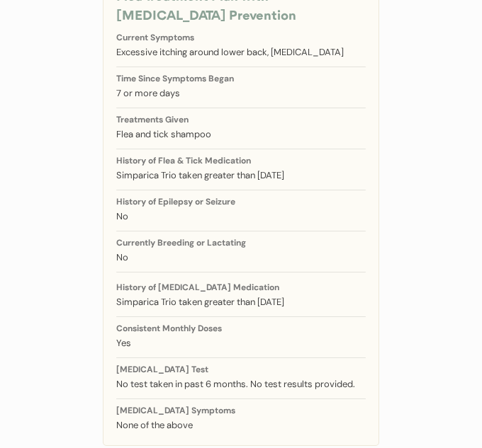
scroll to position [268, 0]
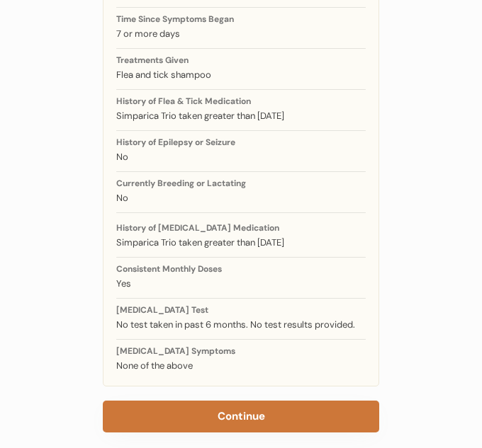
click at [279, 401] on button "Continue" at bounding box center [241, 417] width 276 height 32
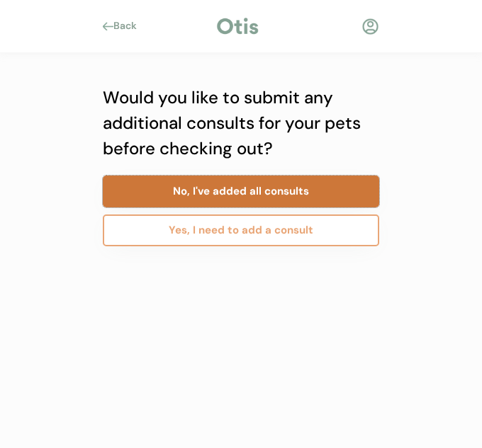
click at [272, 197] on button "No, I've added all consults" at bounding box center [241, 192] width 276 height 32
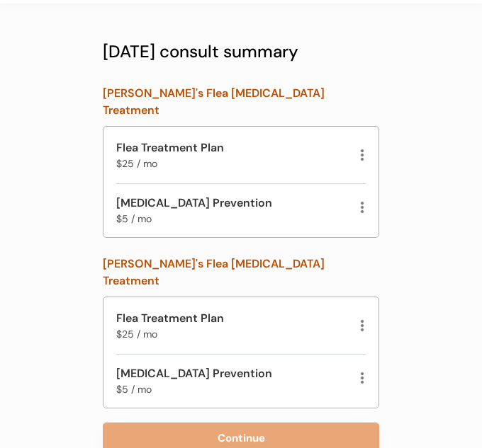
scroll to position [55, 0]
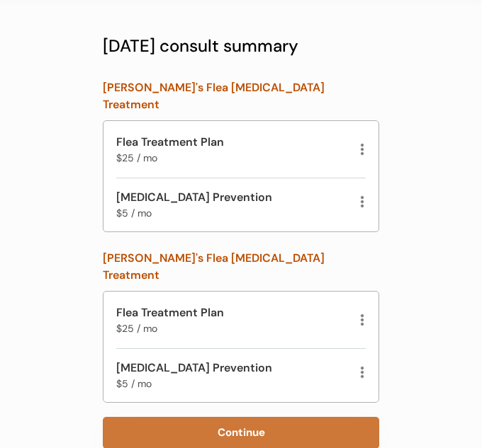
click at [262, 417] on button "Continue" at bounding box center [241, 433] width 276 height 32
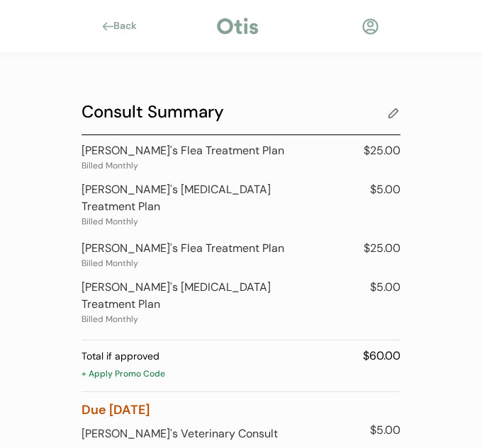
click at [123, 25] on div "Back" at bounding box center [129, 26] width 32 height 14
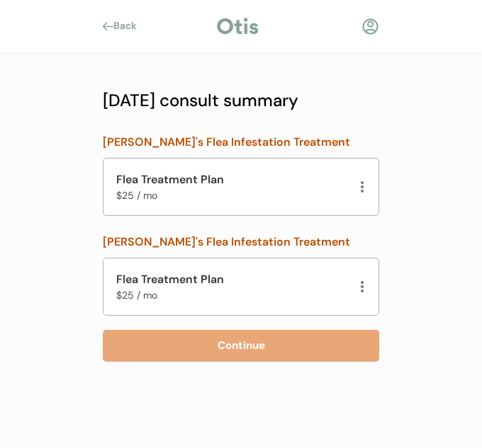
click at [121, 29] on div "Back" at bounding box center [129, 26] width 32 height 14
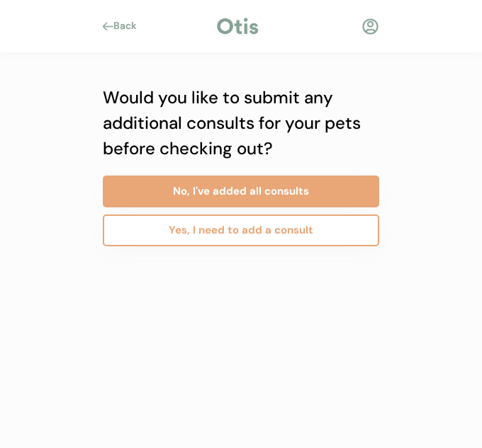
click at [218, 234] on button "Yes, I need to add a consult" at bounding box center [241, 231] width 276 height 32
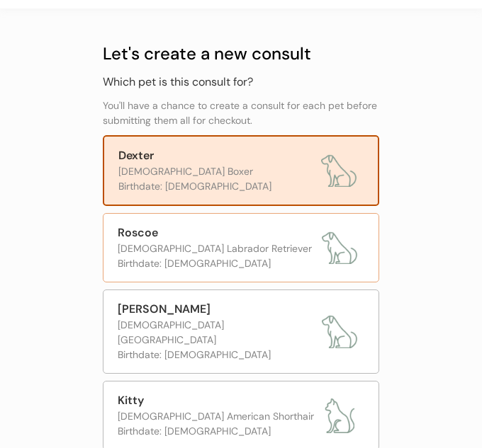
click at [212, 244] on div "[DEMOGRAPHIC_DATA] Labrador Retriever" at bounding box center [216, 248] width 197 height 15
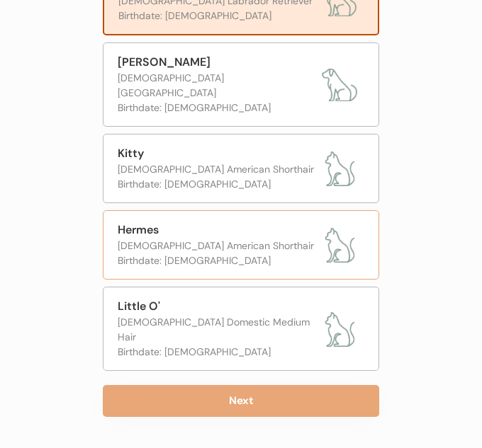
scroll to position [302, 0]
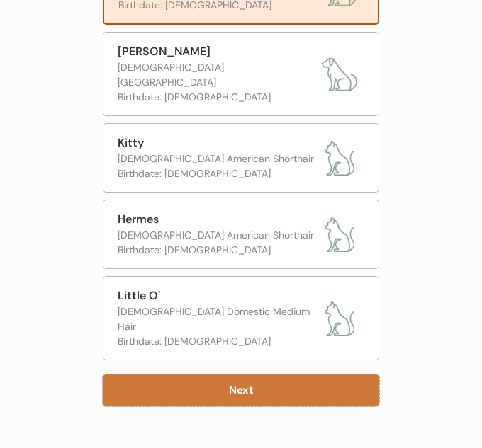
click at [195, 375] on button "Next" at bounding box center [241, 391] width 276 height 32
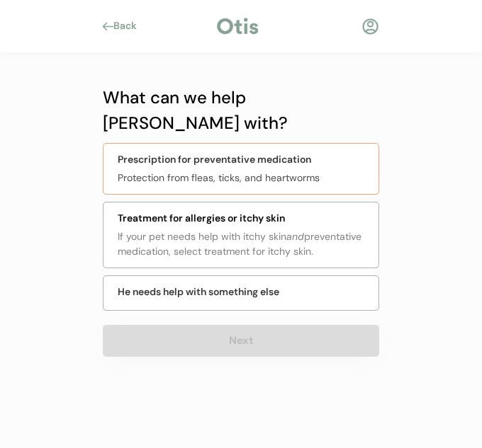
click at [302, 143] on div "Prescription for preventative medication Protection from fleas, ticks, and hear…" at bounding box center [241, 169] width 276 height 52
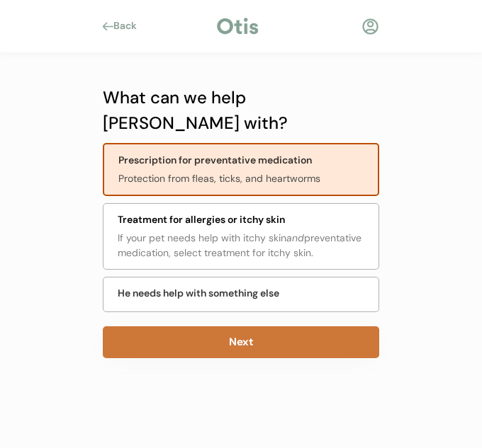
click at [264, 326] on button "Next" at bounding box center [241, 342] width 276 height 32
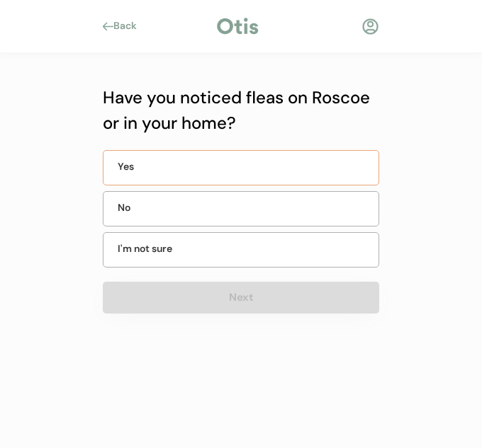
click at [246, 171] on div "Yes" at bounding box center [241, 167] width 276 height 35
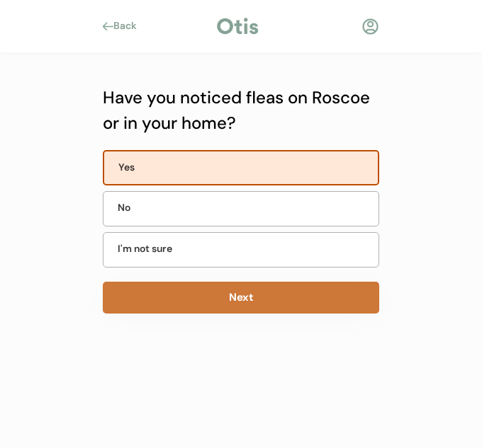
click at [275, 309] on button "Next" at bounding box center [241, 298] width 276 height 32
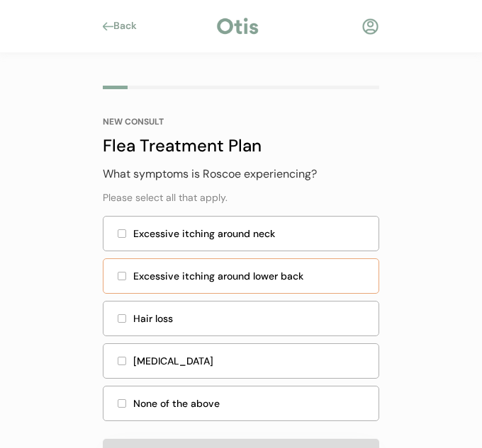
click at [225, 278] on div "Excessive itching around lower back" at bounding box center [251, 276] width 237 height 15
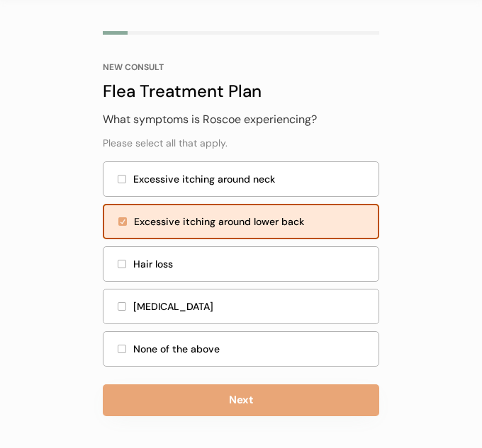
scroll to position [55, 0]
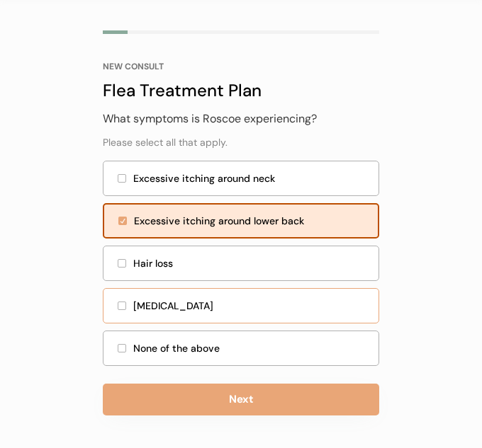
click at [245, 320] on div "Skin discoloration" at bounding box center [241, 305] width 276 height 35
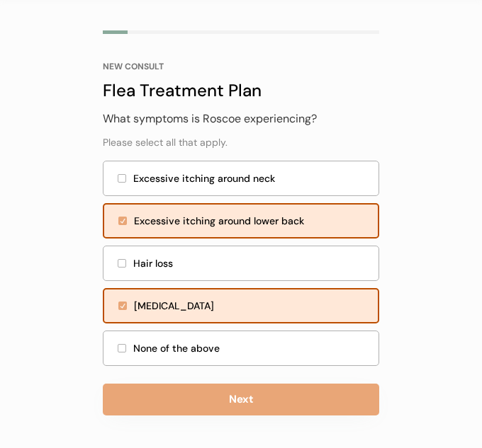
click at [250, 319] on div "Skin discoloration" at bounding box center [241, 305] width 276 height 35
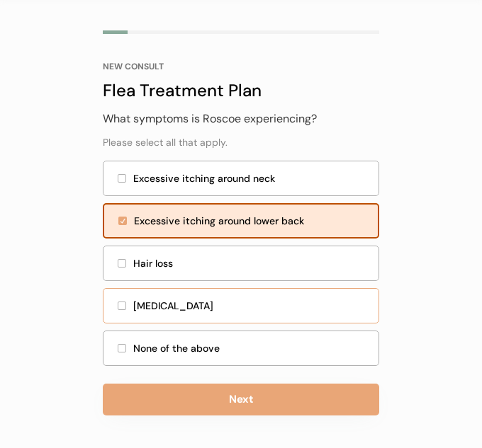
click at [247, 320] on div "Skin discoloration" at bounding box center [241, 305] width 276 height 35
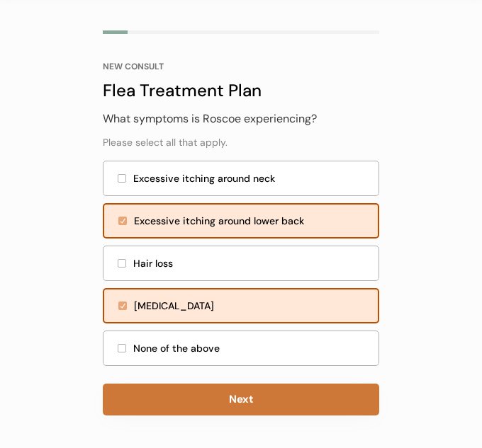
click at [261, 406] on button "Next" at bounding box center [241, 400] width 276 height 32
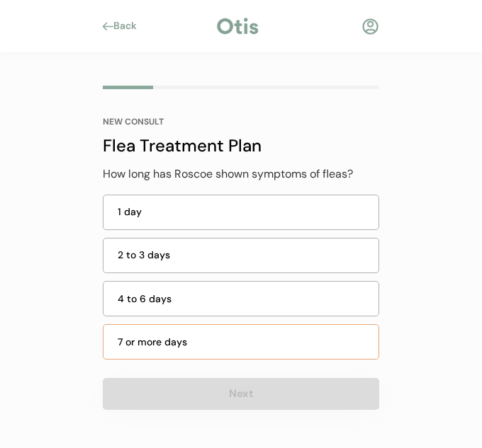
click at [229, 339] on div "7 or more days" at bounding box center [244, 342] width 252 height 15
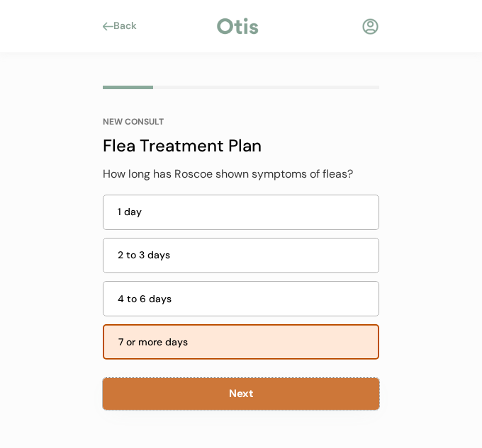
click at [249, 408] on button "Next" at bounding box center [241, 394] width 276 height 32
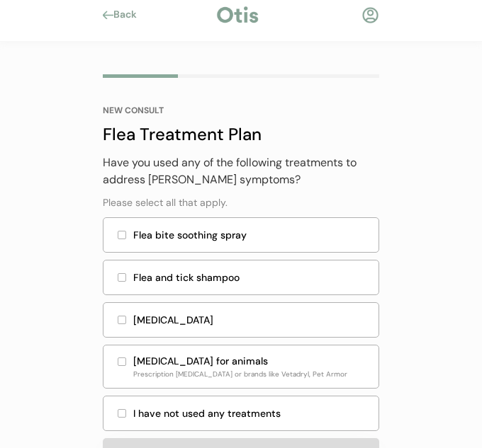
scroll to position [66, 0]
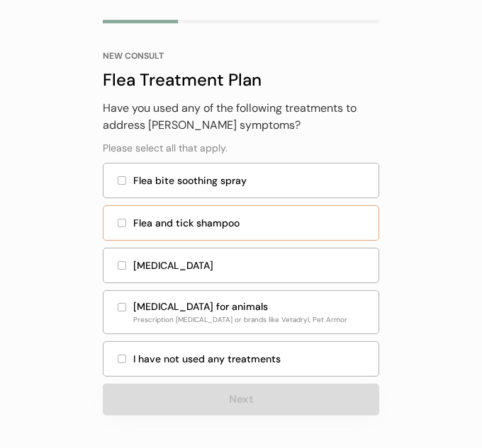
click at [246, 224] on div "Flea and tick shampoo" at bounding box center [251, 223] width 237 height 15
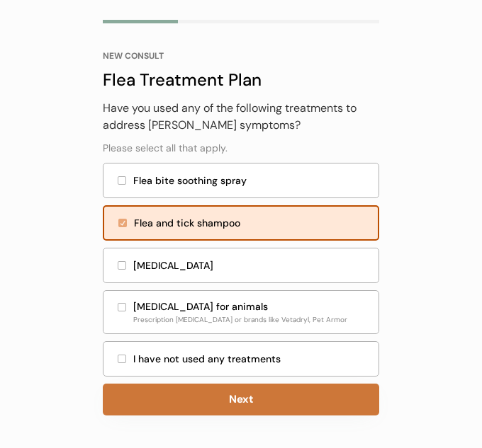
click at [247, 400] on button "Next" at bounding box center [241, 400] width 276 height 32
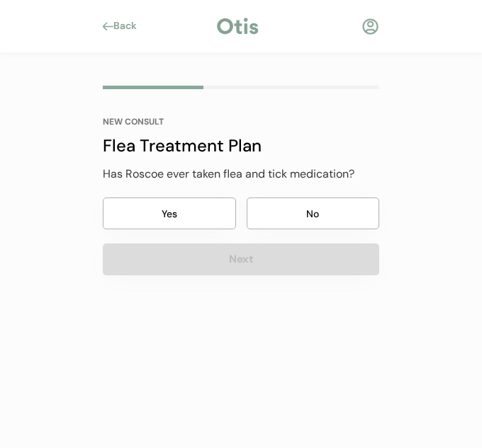
click at [210, 220] on button "Yes" at bounding box center [169, 214] width 133 height 32
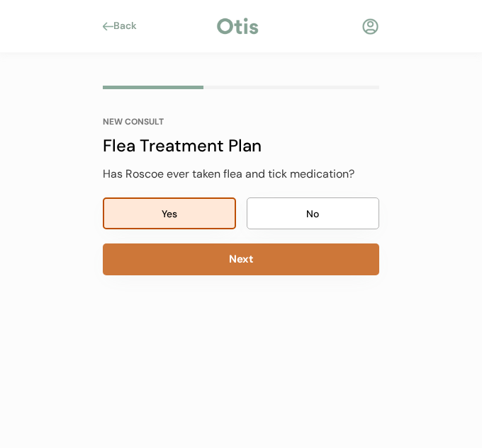
click at [237, 264] on button "Next" at bounding box center [241, 260] width 276 height 32
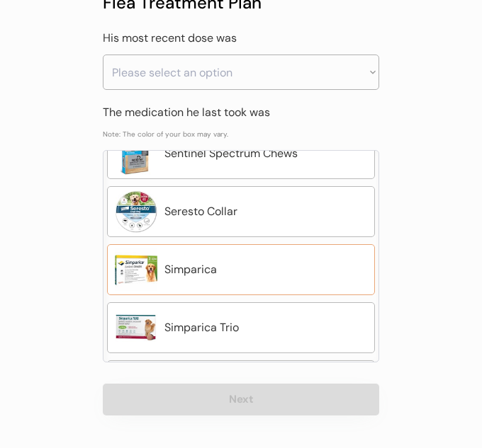
scroll to position [625, 0]
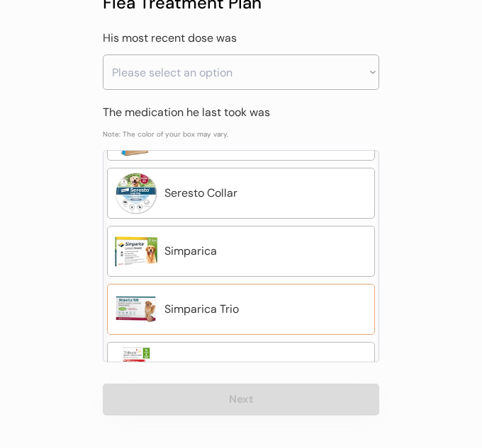
click at [198, 307] on div "Simparica Trio" at bounding box center [265, 309] width 203 height 17
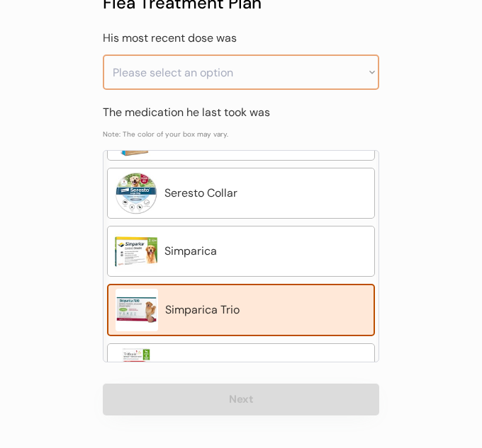
click at [312, 55] on select "Please select an option Less than a month ago Within the last 1 - 2 months With…" at bounding box center [241, 72] width 276 height 35
click at [103, 55] on select "Please select an option Less than a month ago Within the last 1 - 2 months With…" at bounding box center [241, 72] width 276 height 35
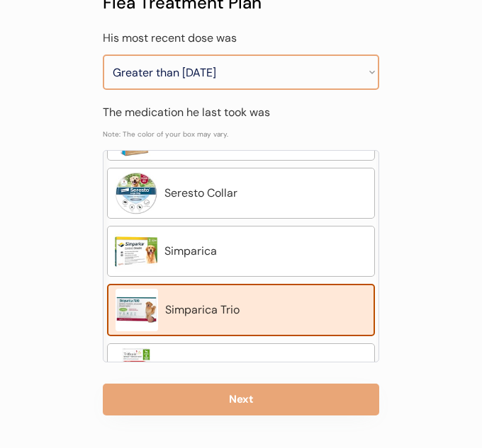
click at [244, 80] on select "Please select an option Less than a month ago Within the last 1 - 2 months With…" at bounding box center [241, 72] width 276 height 35
select select ""within_the_last_3___6_months""
click at [103, 55] on select "Please select an option Less than a month ago Within the last 1 - 2 months With…" at bounding box center [241, 72] width 276 height 35
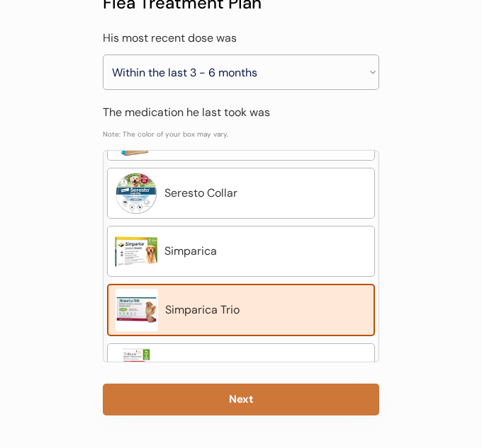
click at [235, 399] on button "Next" at bounding box center [241, 400] width 276 height 32
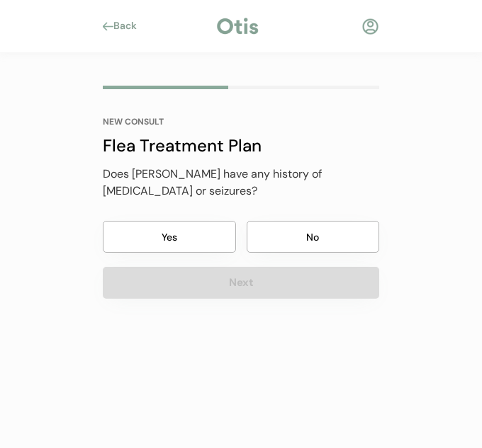
click at [322, 241] on button "No" at bounding box center [312, 237] width 133 height 32
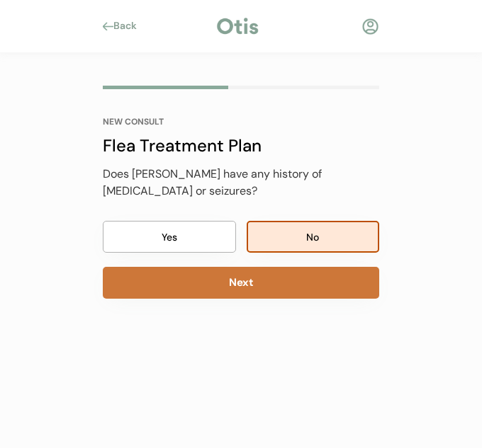
click at [283, 294] on button "Next" at bounding box center [241, 283] width 276 height 32
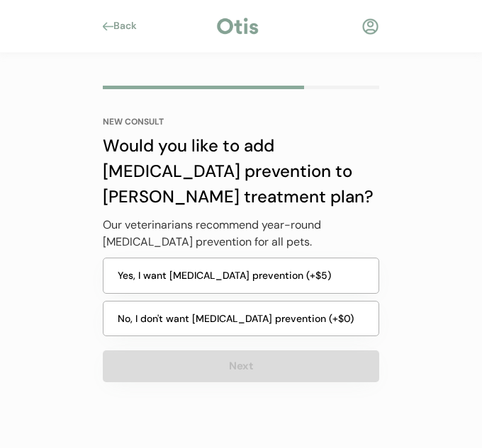
click at [195, 285] on button "Yes, I want heartworm prevention (+$5)" at bounding box center [241, 276] width 276 height 36
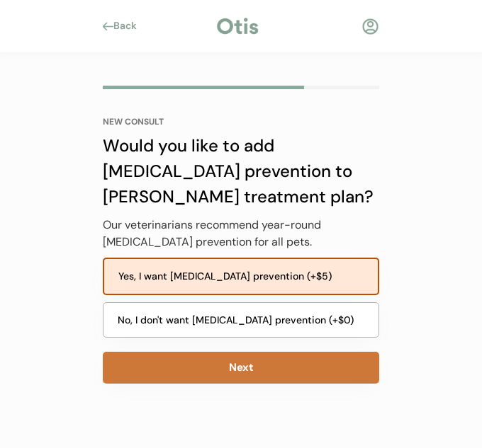
click at [230, 368] on button "Next" at bounding box center [241, 368] width 276 height 32
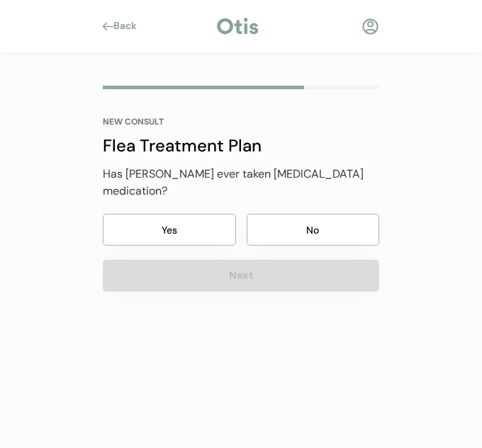
click at [203, 227] on button "Yes" at bounding box center [169, 230] width 133 height 32
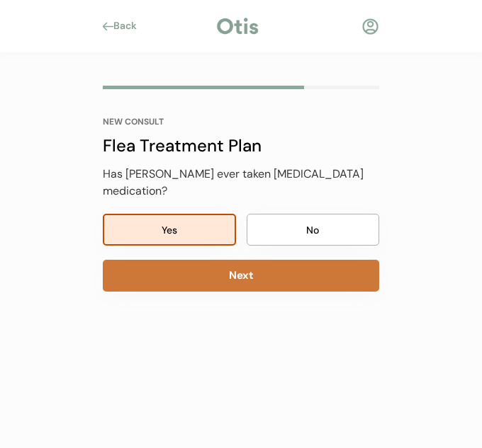
click at [300, 260] on button "Next" at bounding box center [241, 276] width 276 height 32
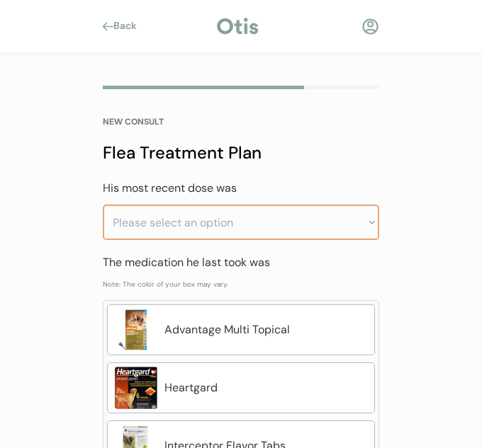
click at [309, 225] on select "Please select an option Less than a month ago Within the last 1 - 2 months With…" at bounding box center [241, 222] width 276 height 35
drag, startPoint x: 300, startPoint y: 324, endPoint x: 319, endPoint y: 314, distance: 21.5
click at [301, 324] on div "Advantage Multi Topical" at bounding box center [265, 330] width 203 height 17
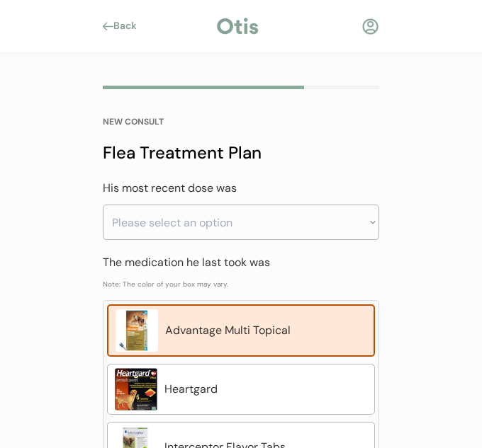
drag, startPoint x: 409, startPoint y: 136, endPoint x: 402, endPoint y: 144, distance: 10.5
click at [409, 136] on div "Back NEW CONSULT Flea Treatment Plan What symptoms is Roscoe experiencing? Plea…" at bounding box center [241, 299] width 482 height 598
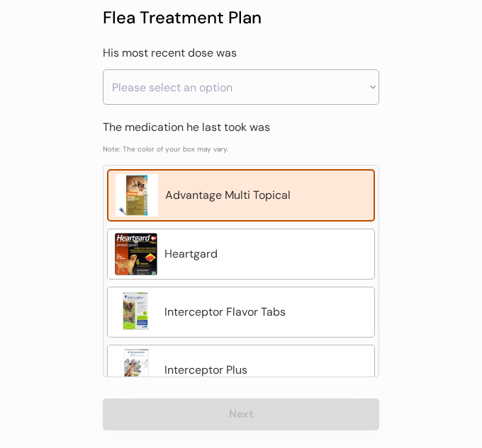
scroll to position [150, 0]
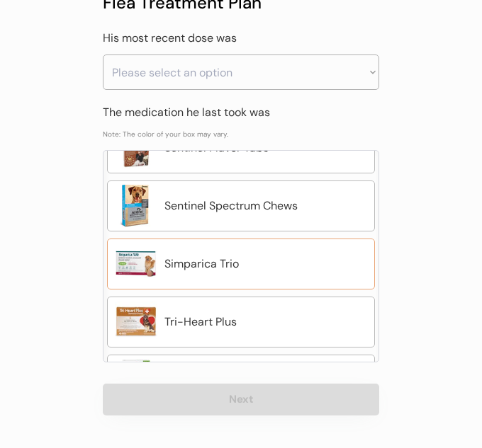
click at [243, 256] on div "Simparica Trio" at bounding box center [265, 264] width 203 height 17
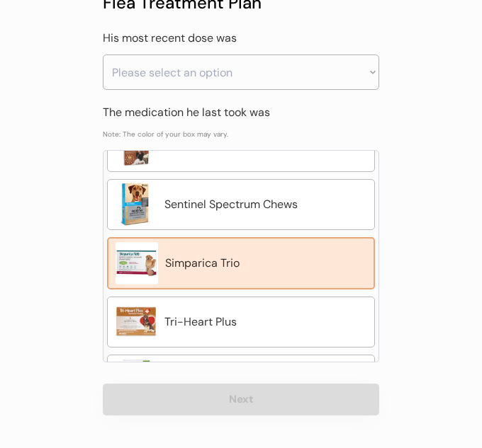
scroll to position [438, 0]
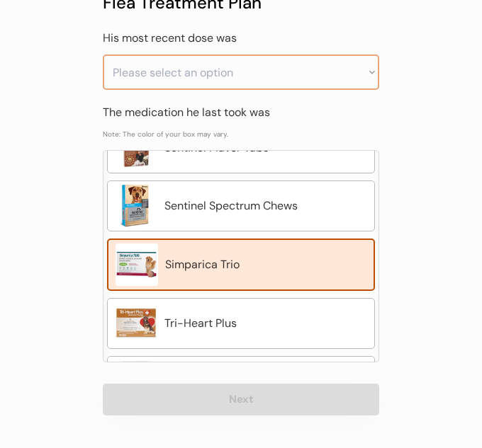
click at [271, 80] on select "Please select an option Less than a month ago Within the last 1 - 2 months With…" at bounding box center [241, 72] width 276 height 35
select select ""greater_than_6_months_ago""
click at [103, 55] on select "Please select an option Less than a month ago Within the last 1 - 2 months With…" at bounding box center [241, 72] width 276 height 35
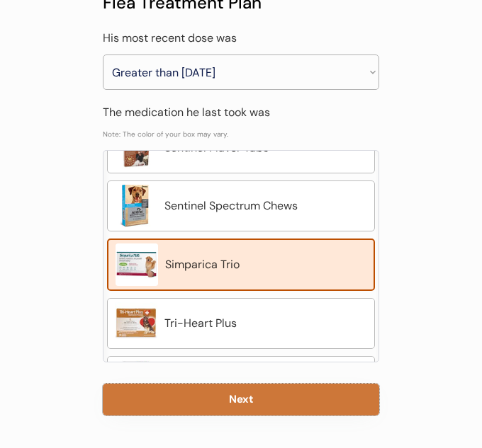
click at [212, 397] on button "Next" at bounding box center [241, 400] width 276 height 32
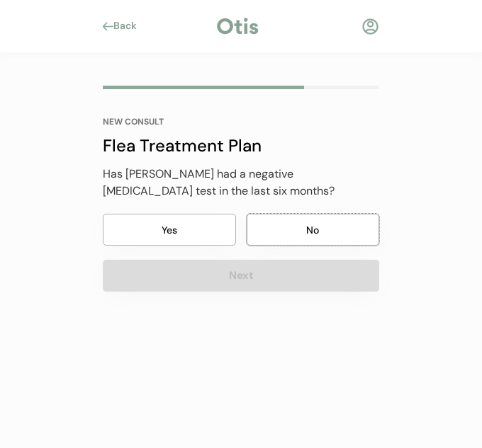
click at [301, 234] on button "No" at bounding box center [312, 230] width 133 height 32
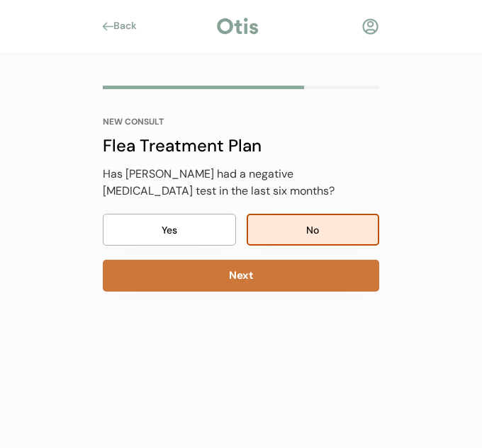
click at [282, 281] on button "Next" at bounding box center [241, 276] width 276 height 32
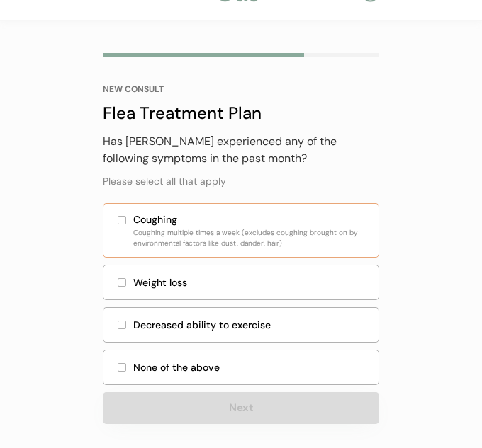
scroll to position [41, 0]
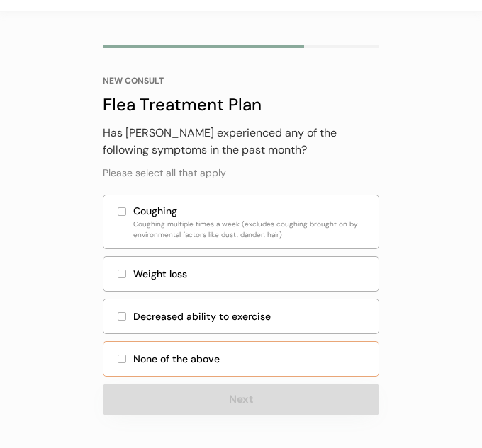
click at [195, 360] on div "None of the above" at bounding box center [251, 359] width 237 height 15
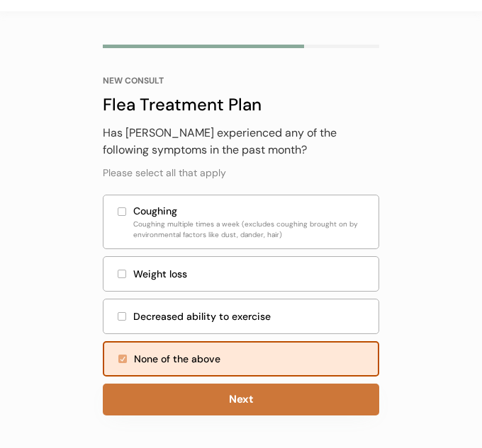
click at [210, 413] on button "Next" at bounding box center [241, 400] width 276 height 32
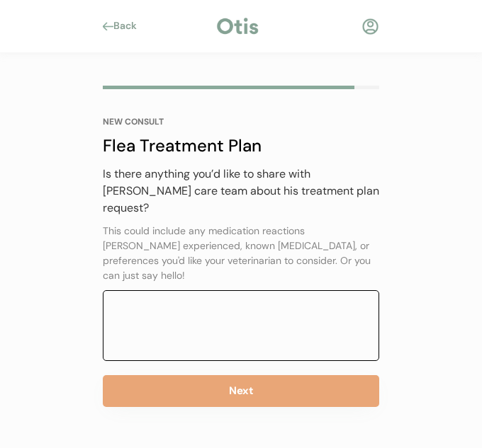
drag, startPoint x: 197, startPoint y: 277, endPoint x: 203, endPoint y: 286, distance: 10.8
click at [200, 290] on textarea at bounding box center [241, 325] width 276 height 71
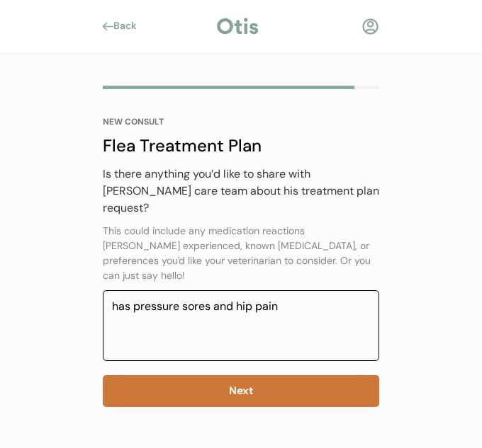
type textarea "has pressure sores and hip pain"
click at [219, 375] on button "Next" at bounding box center [241, 391] width 276 height 32
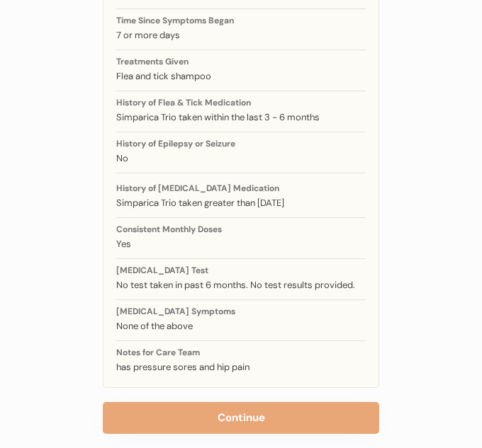
scroll to position [268, 0]
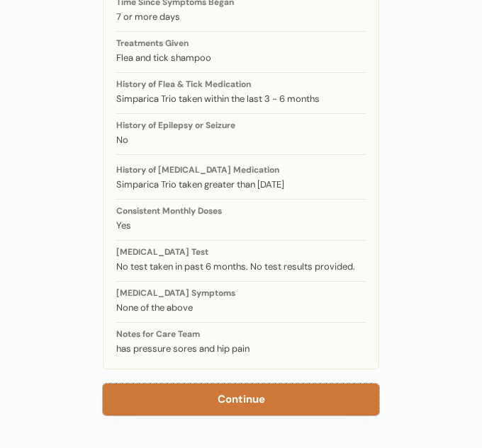
click at [213, 394] on button "Continue" at bounding box center [241, 400] width 276 height 32
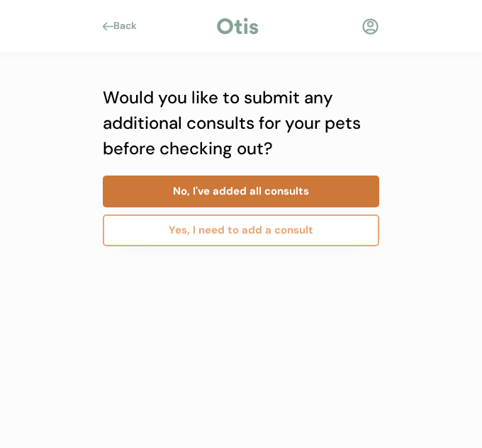
click at [258, 195] on button "No, I've added all consults" at bounding box center [241, 192] width 276 height 32
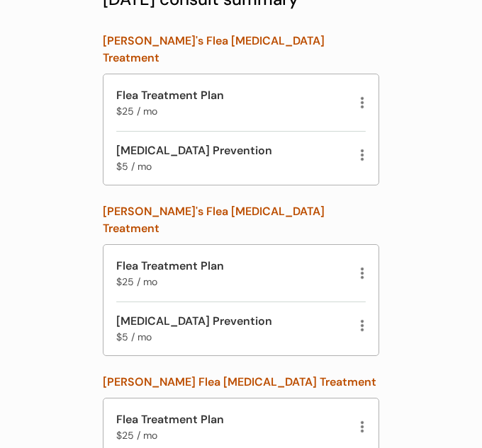
scroll to position [208, 0]
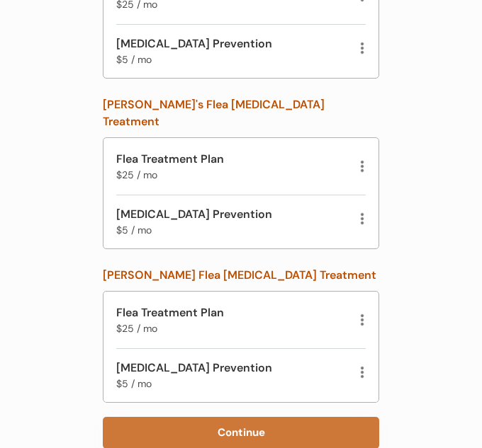
click at [260, 417] on button "Continue" at bounding box center [241, 433] width 276 height 32
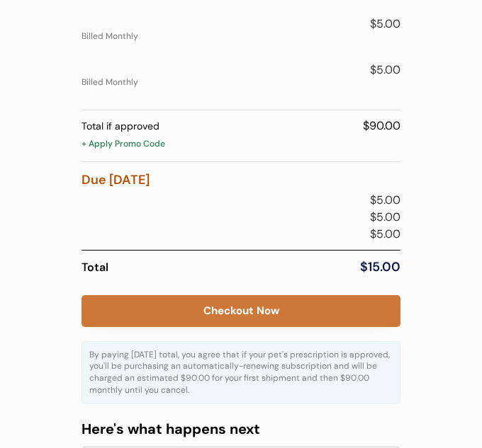
scroll to position [263, 0]
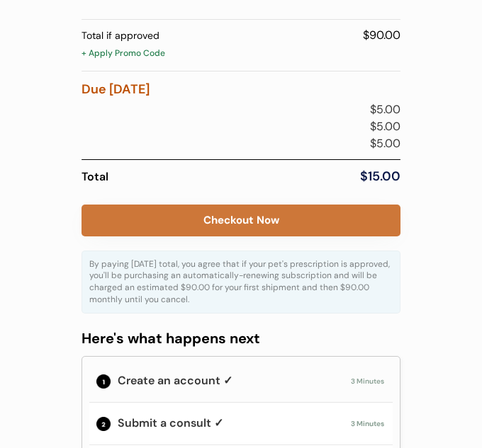
click at [300, 227] on button "Checkout Now" at bounding box center [240, 221] width 319 height 32
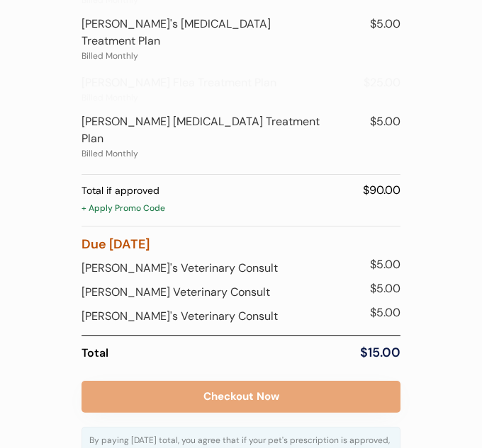
scroll to position [380, 0]
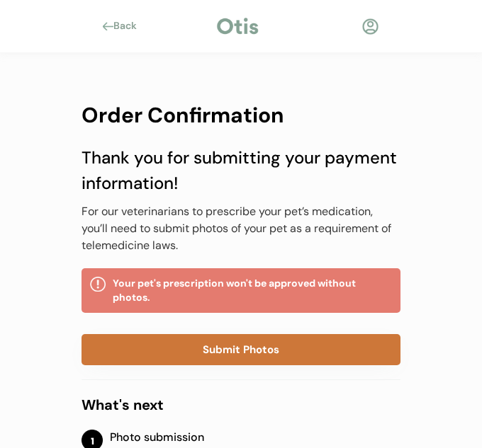
click at [296, 350] on button "Submit Photos" at bounding box center [240, 349] width 319 height 31
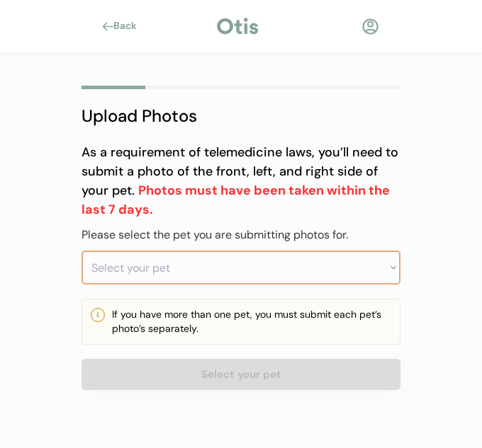
click at [232, 280] on select "Select your pet [PERSON_NAME] [PERSON_NAME]" at bounding box center [240, 268] width 319 height 34
select select ""1348695171700984260__LOOKUP__1749045951668x239100944380854270""
click at [81, 251] on select "Select your pet [PERSON_NAME] [PERSON_NAME]" at bounding box center [240, 268] width 319 height 34
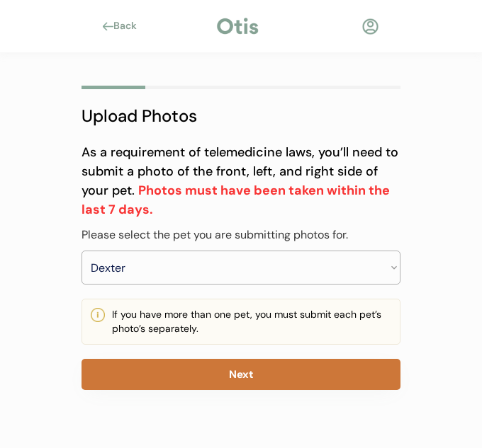
click at [256, 370] on button "Next" at bounding box center [240, 374] width 319 height 31
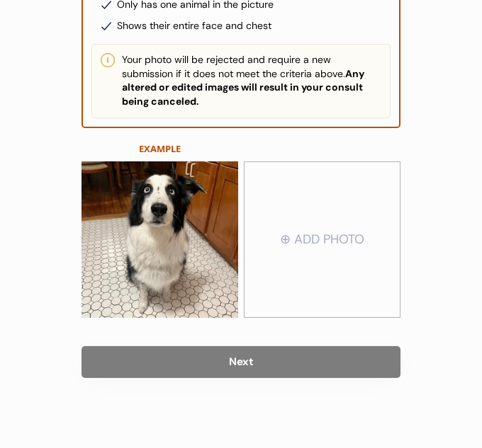
scroll to position [324, 0]
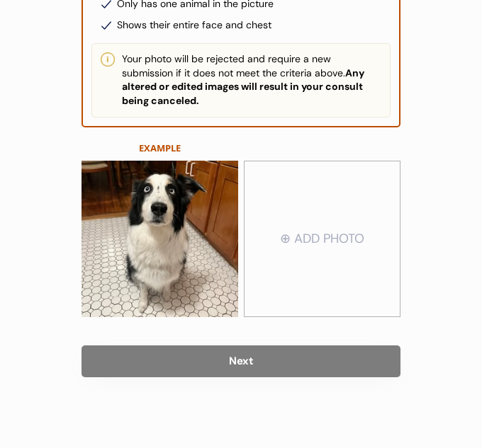
click at [323, 254] on input "file" at bounding box center [321, 239] width 155 height 154
click at [201, 258] on img at bounding box center [159, 239] width 157 height 157
click at [183, 246] on img at bounding box center [159, 239] width 157 height 157
click at [309, 224] on input "file" at bounding box center [321, 239] width 155 height 154
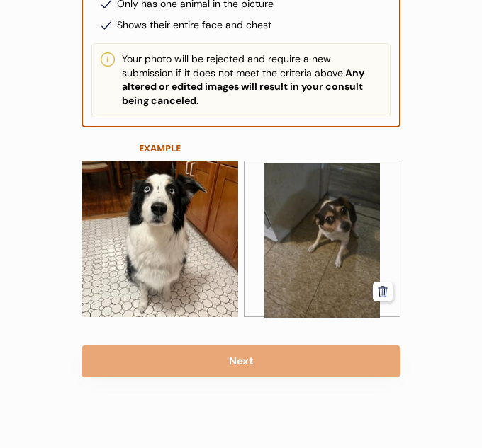
click at [393, 300] on img at bounding box center [321, 241] width 155 height 154
click at [377, 297] on icon at bounding box center [382, 291] width 13 height 13
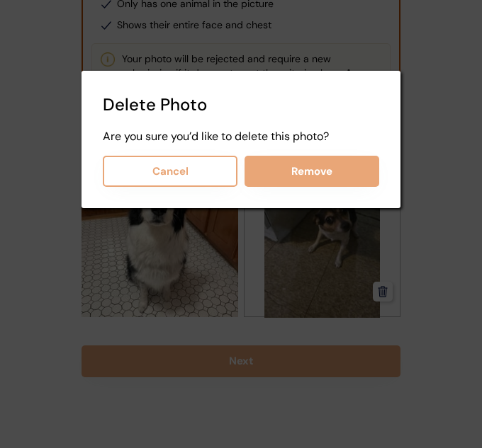
click at [323, 183] on button "Remove" at bounding box center [311, 171] width 135 height 31
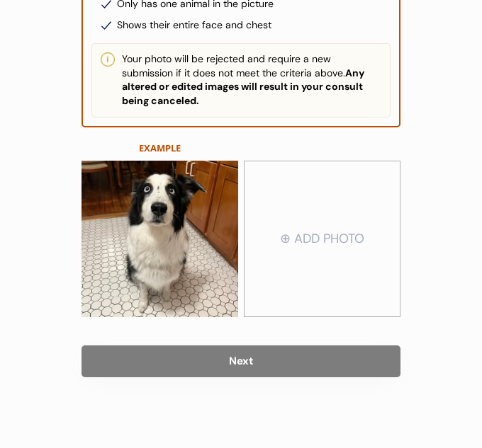
click at [335, 255] on input "file" at bounding box center [321, 239] width 155 height 154
type input "C:\fakepath\731a1a89-6ab0-462c-9eb9-31278c3a6936.jpeg"
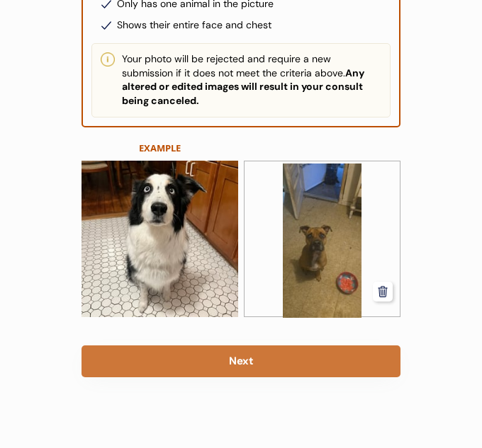
click at [315, 368] on button "Next" at bounding box center [240, 362] width 319 height 32
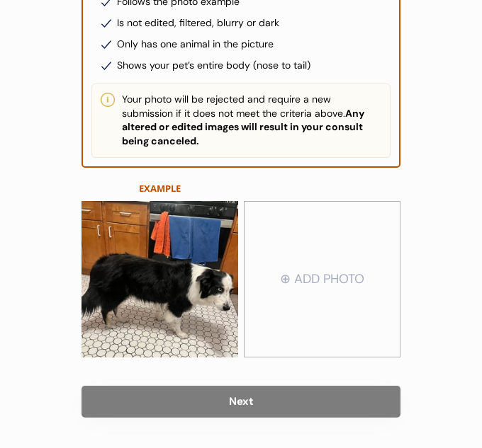
scroll to position [296, 0]
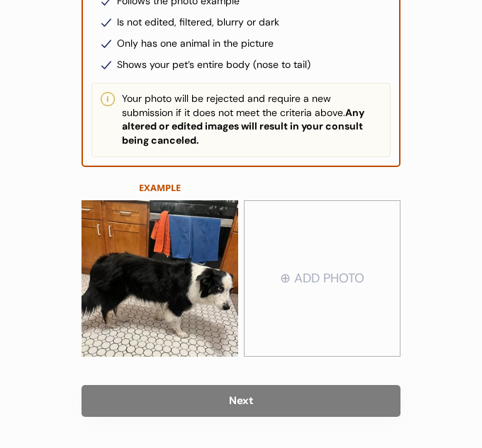
click at [288, 292] on input "file" at bounding box center [321, 279] width 155 height 154
type input "C:\fakepath\78367187-8d29-4c01-8ca6-4f4a25eade0c.jpeg"
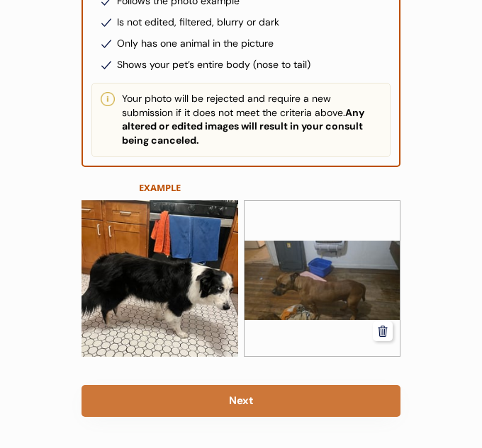
click at [342, 397] on button "Next" at bounding box center [240, 401] width 319 height 32
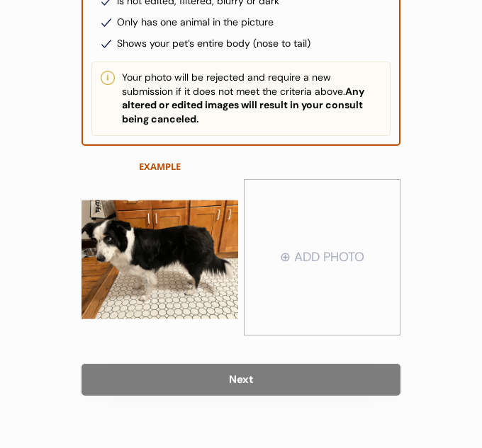
scroll to position [324, 0]
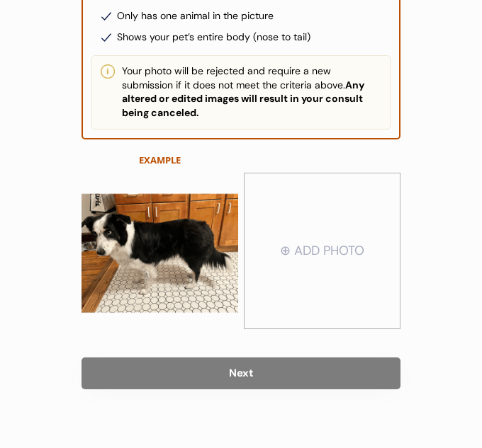
click at [302, 273] on input "file" at bounding box center [321, 251] width 155 height 154
type input "C:\fakepath\b4b54c4a-6c0d-453a-86a7-fc65aeb34ee2.jpeg"
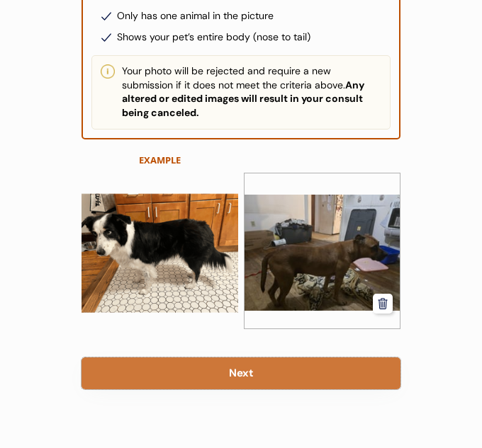
click at [388, 363] on button "Next" at bounding box center [240, 374] width 319 height 32
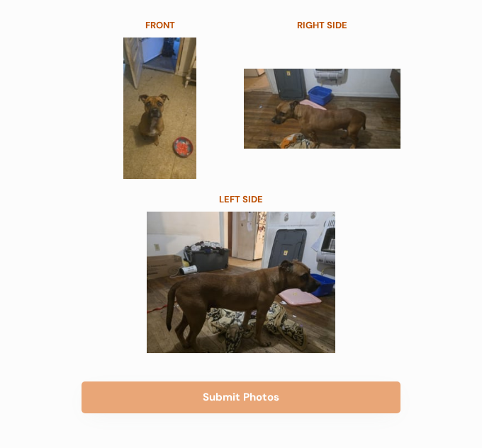
scroll to position [217, 0]
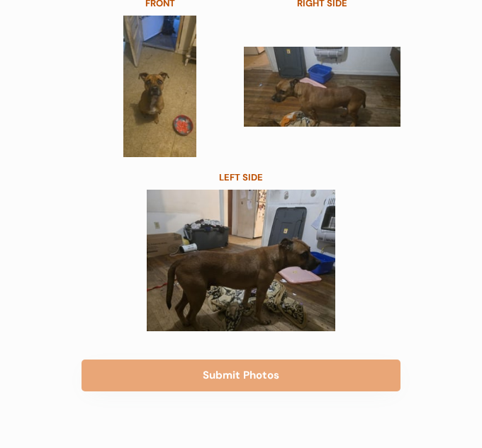
click at [191, 366] on button "Submit Photos" at bounding box center [240, 376] width 319 height 32
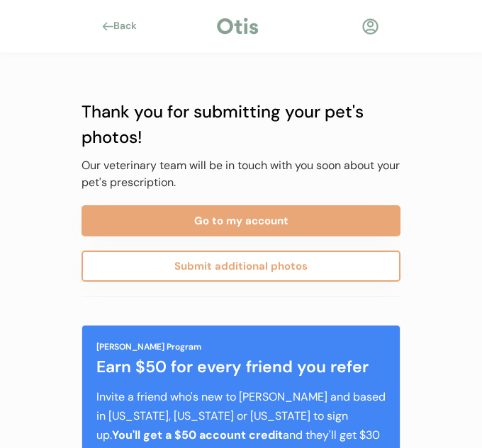
click at [163, 269] on button "Submit additional photos" at bounding box center [240, 266] width 319 height 31
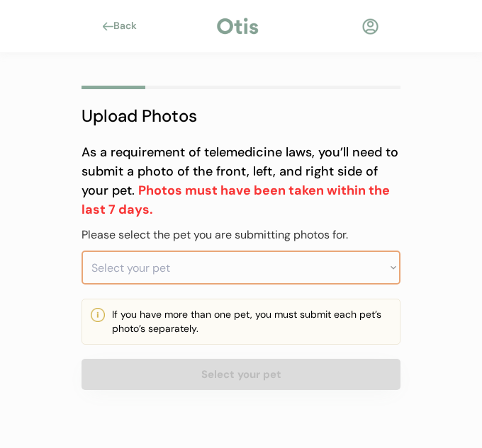
click at [368, 266] on select "Select your pet [PERSON_NAME] [PERSON_NAME]" at bounding box center [240, 268] width 319 height 34
select select ""1348695171700984260__LOOKUP__1749523940359x769628917685289000""
click at [81, 251] on select "Select your pet [PERSON_NAME] [PERSON_NAME]" at bounding box center [240, 268] width 319 height 34
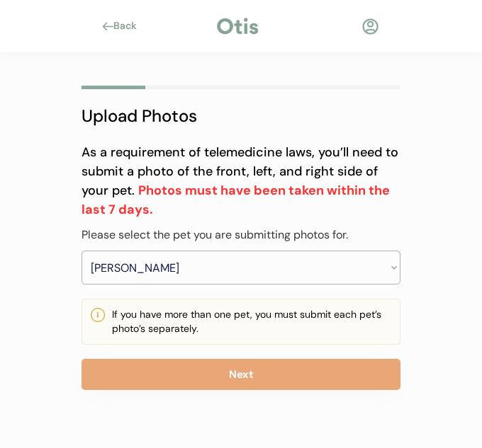
drag, startPoint x: 465, startPoint y: 246, endPoint x: 438, endPoint y: 142, distance: 106.8
click at [438, 142] on div "Back Upload Photos As a requirement of telemedicine laws, you’ll need to submit…" at bounding box center [241, 224] width 482 height 448
click at [460, 198] on div "Back Upload Photos As a requirement of telemedicine laws, you’ll need to submit…" at bounding box center [241, 224] width 482 height 448
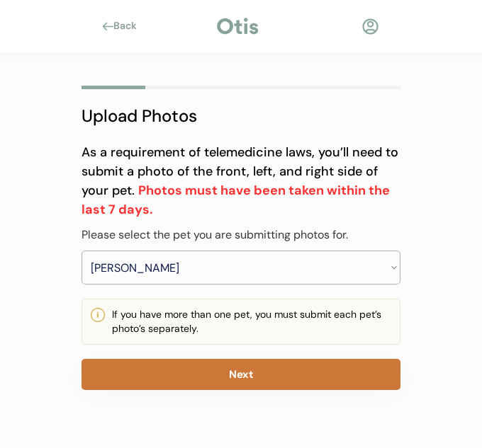
click at [356, 384] on button "Next" at bounding box center [240, 374] width 319 height 31
click at [324, 373] on button "Next" at bounding box center [240, 374] width 319 height 31
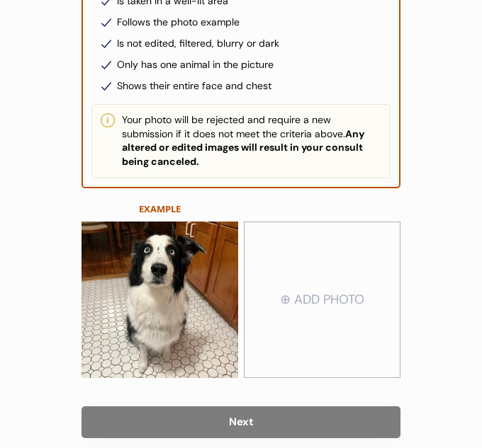
scroll to position [268, 0]
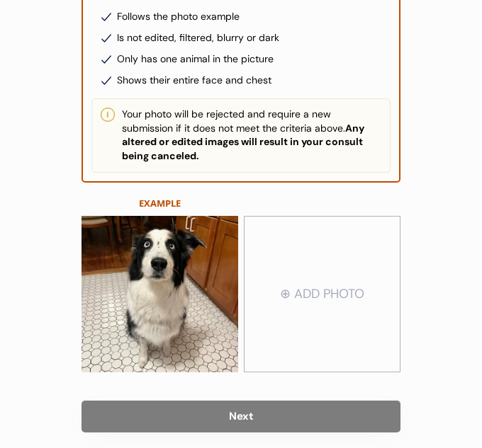
click at [282, 298] on input "file" at bounding box center [321, 294] width 155 height 154
type input "C:\fakepath\91ac5210-e1f2-4f47-acde-c4b09a9b1835.jpeg"
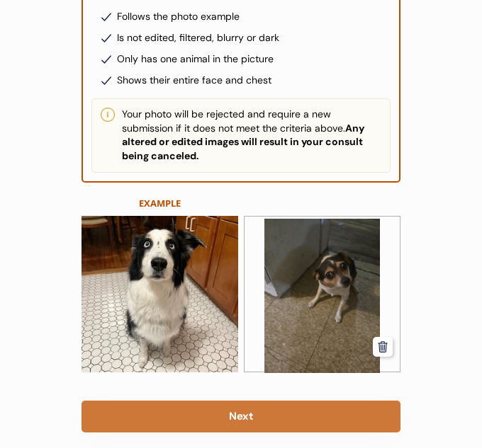
click at [364, 416] on button "Next" at bounding box center [240, 417] width 319 height 32
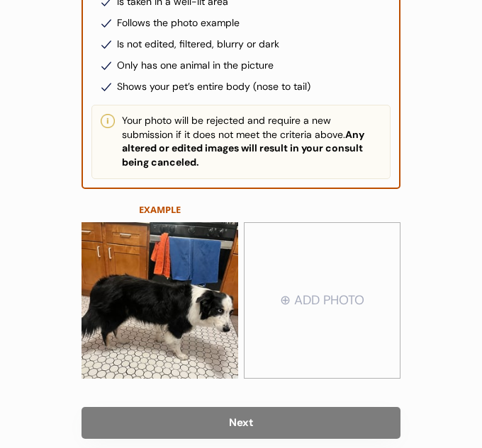
scroll to position [290, 0]
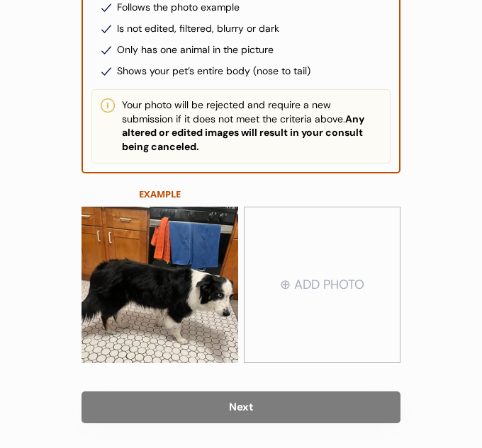
click at [337, 290] on input "file" at bounding box center [321, 285] width 155 height 154
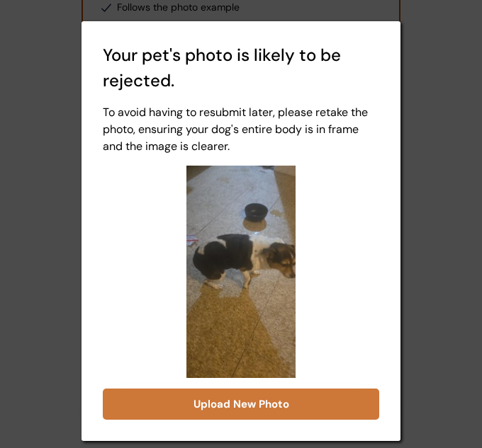
click at [331, 395] on button "Upload New Photo" at bounding box center [241, 404] width 276 height 31
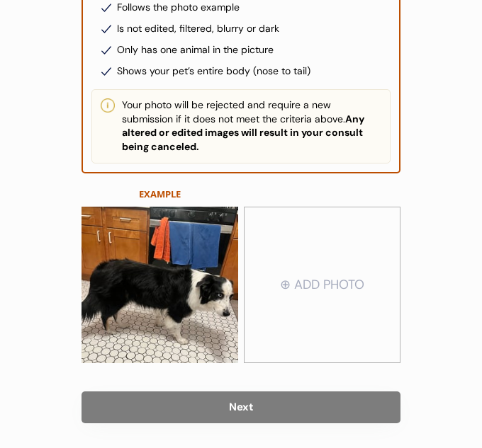
click at [323, 246] on input "file" at bounding box center [321, 285] width 155 height 154
type input "C:\fakepath\69683ca0-c631-459a-bfb7-55397d3b8907.jpeg"
